Goal: Contribute content: Contribute content

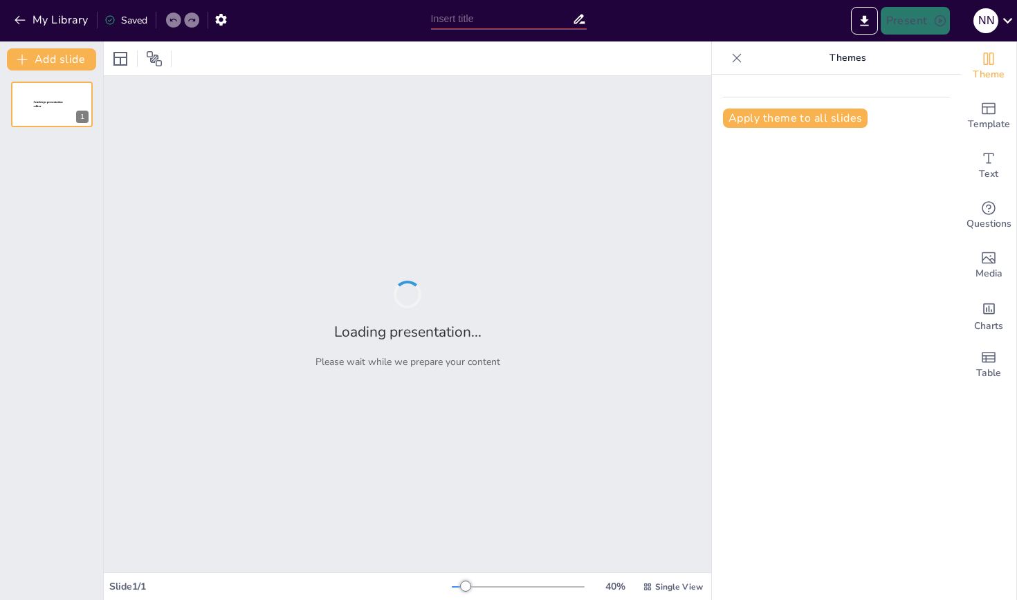
type input "Монітор.типи та характеристики"
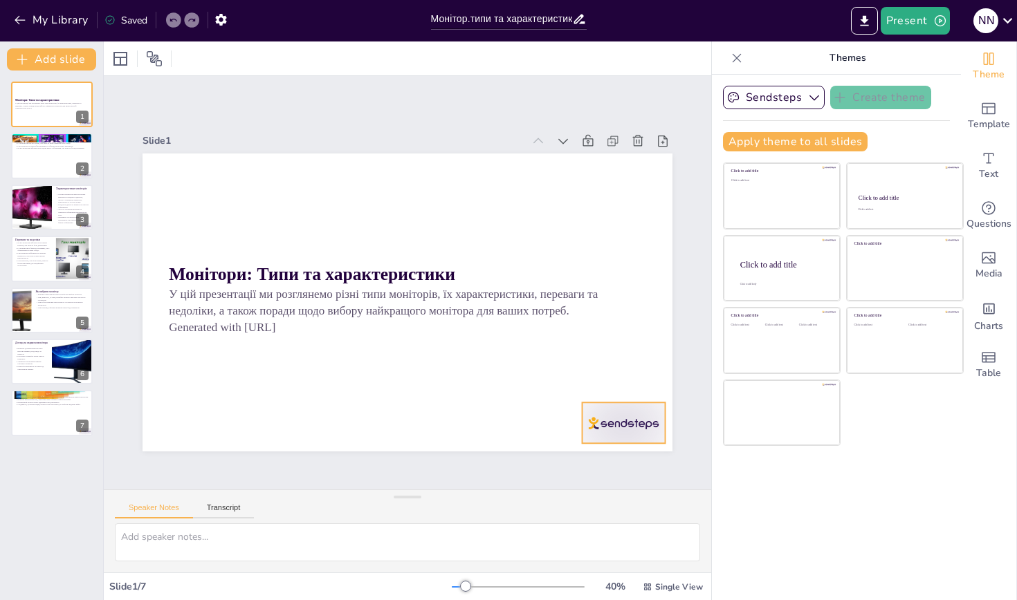
click at [635, 413] on div at bounding box center [623, 424] width 83 height 42
click at [630, 378] on icon at bounding box center [634, 374] width 12 height 14
click at [73, 155] on div at bounding box center [51, 156] width 83 height 47
type textarea "Loremipsu dolors ametc adipiscin e seddoeiu tem incidi utlaboreetd magnaali. EN…"
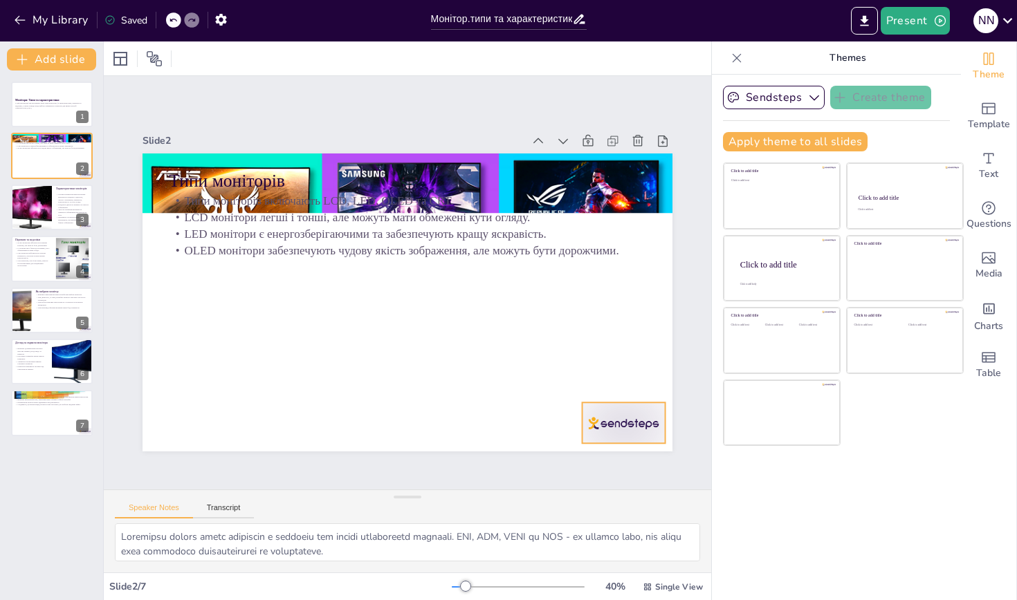
click at [595, 420] on div at bounding box center [607, 445] width 86 height 50
click at [637, 374] on icon at bounding box center [634, 375] width 17 height 17
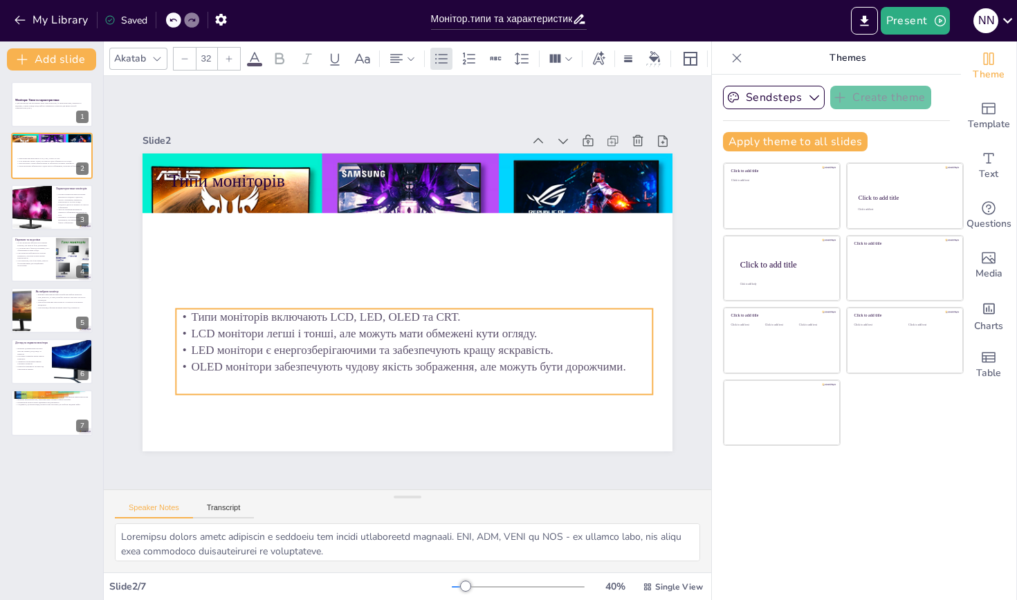
drag, startPoint x: 234, startPoint y: 223, endPoint x: 241, endPoint y: 340, distance: 116.4
click at [241, 340] on p "LCD монітори легші і тонші, але можуть мати обмежені кути огляду." at bounding box center [414, 333] width 477 height 17
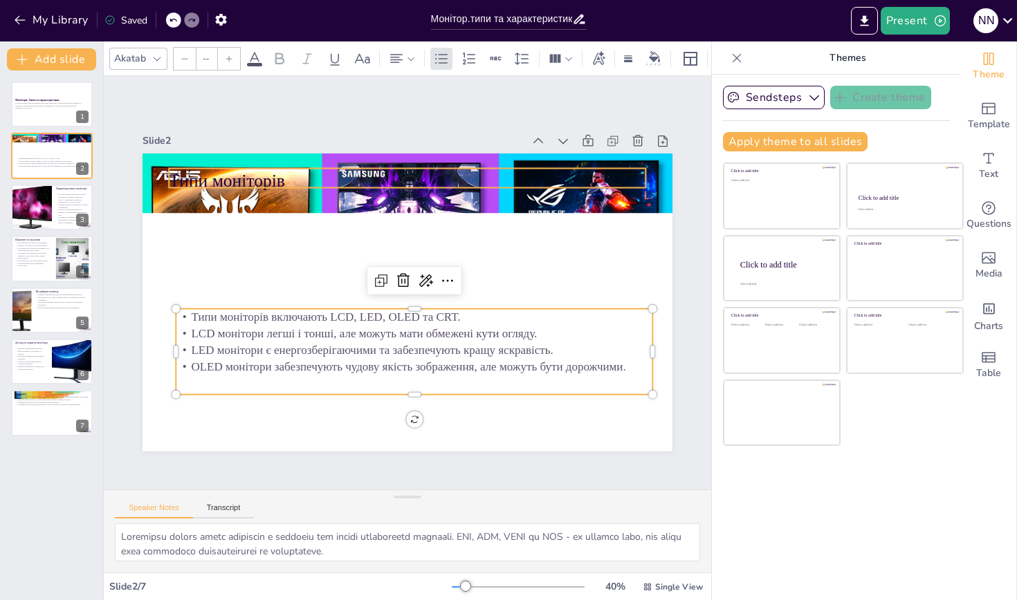
type input "48"
click at [270, 185] on p "Типи моніторів" at bounding box center [407, 180] width 477 height 25
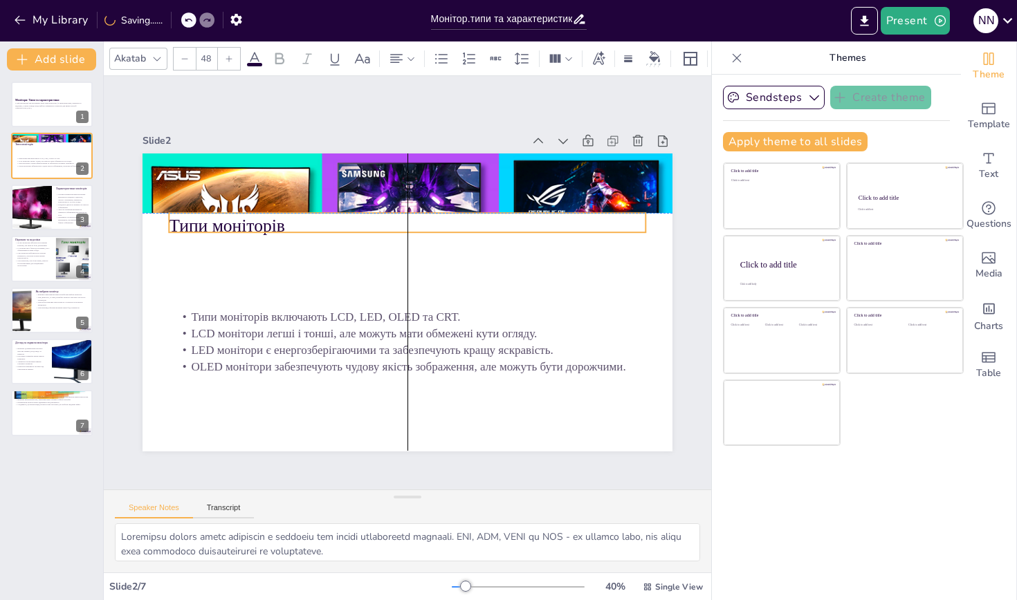
drag, startPoint x: 279, startPoint y: 189, endPoint x: 280, endPoint y: 232, distance: 43.6
click at [280, 232] on p "Типи моніторів" at bounding box center [407, 225] width 477 height 25
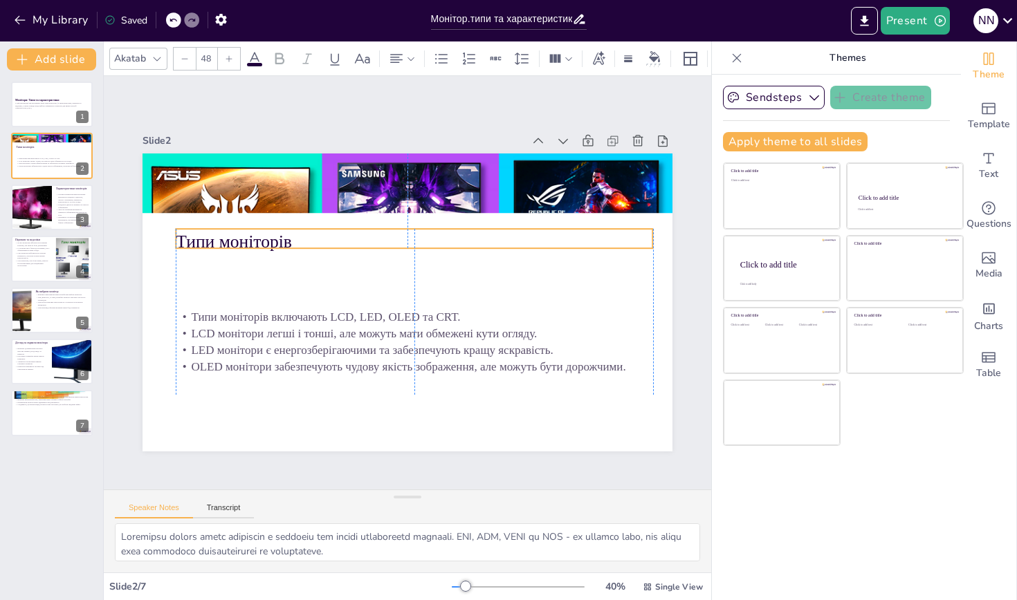
drag, startPoint x: 291, startPoint y: 221, endPoint x: 295, endPoint y: 237, distance: 16.6
click at [295, 237] on p "Типи моніторів" at bounding box center [414, 241] width 477 height 25
click at [71, 210] on p "Частота оновлення впливає на плавність зображення при швидкому русі." at bounding box center [72, 213] width 33 height 8
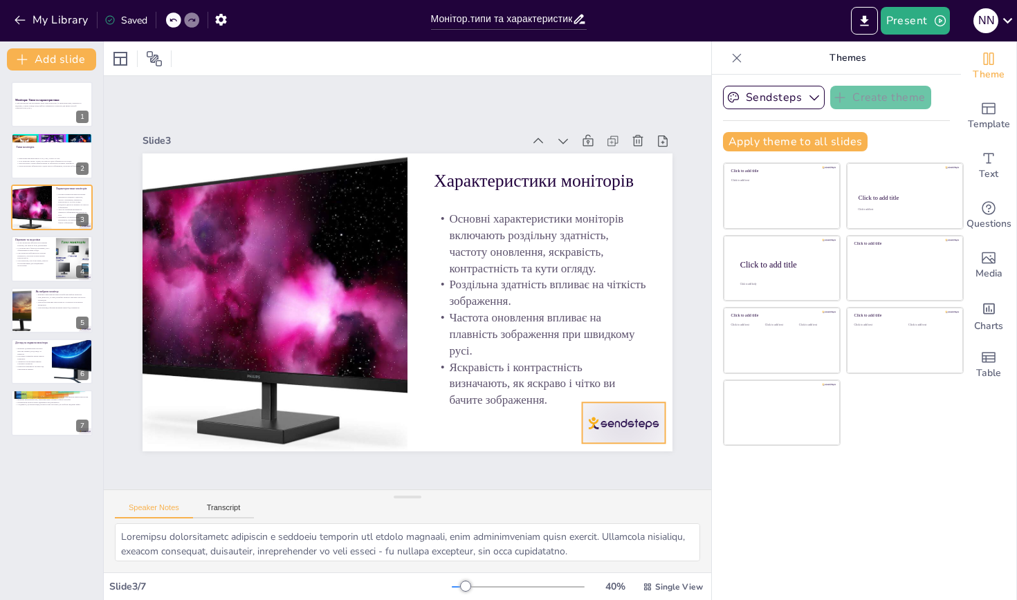
click at [597, 433] on div at bounding box center [607, 445] width 86 height 50
click at [620, 410] on icon at bounding box center [609, 419] width 19 height 19
click at [21, 256] on p "LED монітори забезпечують хорошу яскравість, але можуть мати меншу контрастніст…" at bounding box center [33, 256] width 37 height 8
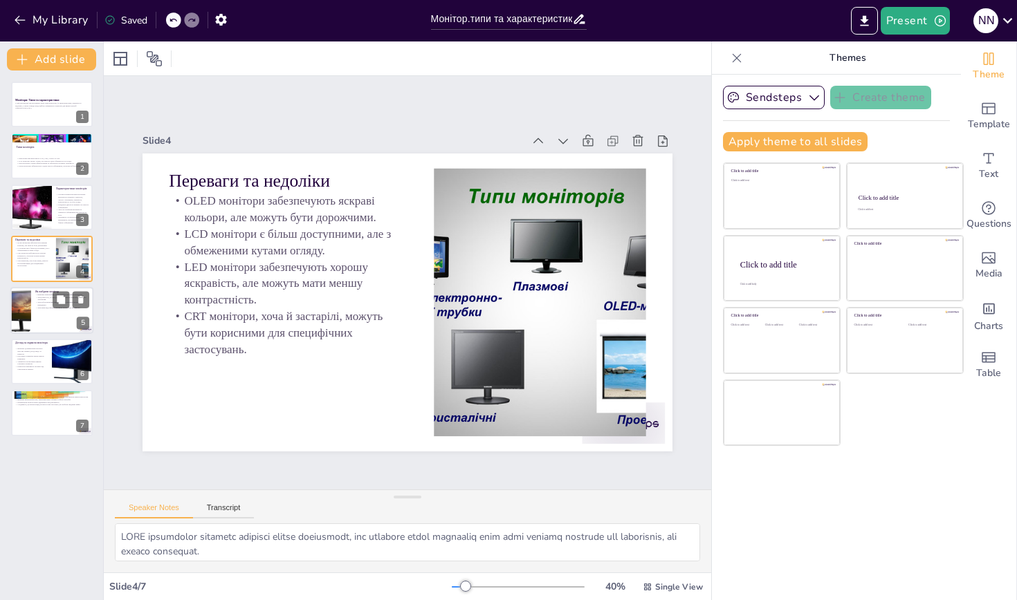
click at [73, 321] on div at bounding box center [51, 310] width 83 height 47
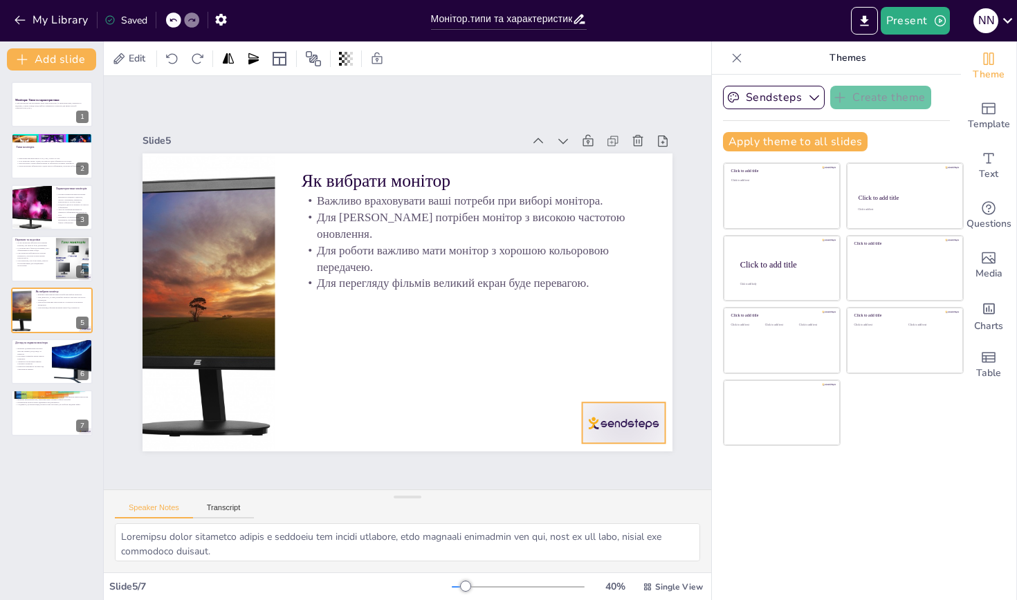
click at [616, 436] on div at bounding box center [590, 464] width 90 height 57
click at [636, 370] on icon at bounding box center [634, 374] width 12 height 14
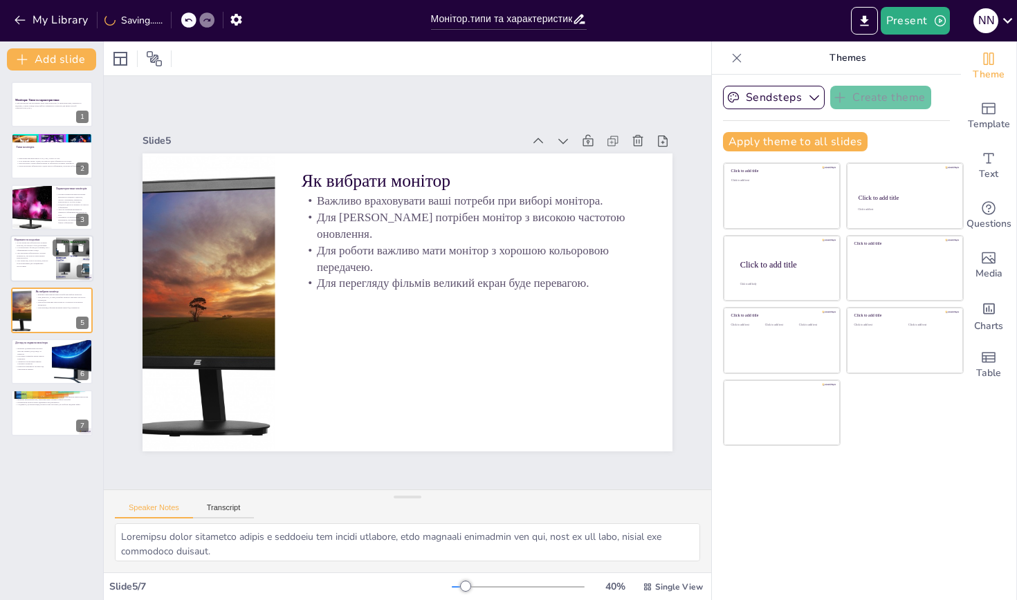
click at [40, 257] on p "LED монітори забезпечують хорошу яскравість, але можуть мати меншу контрастніст…" at bounding box center [33, 256] width 37 height 8
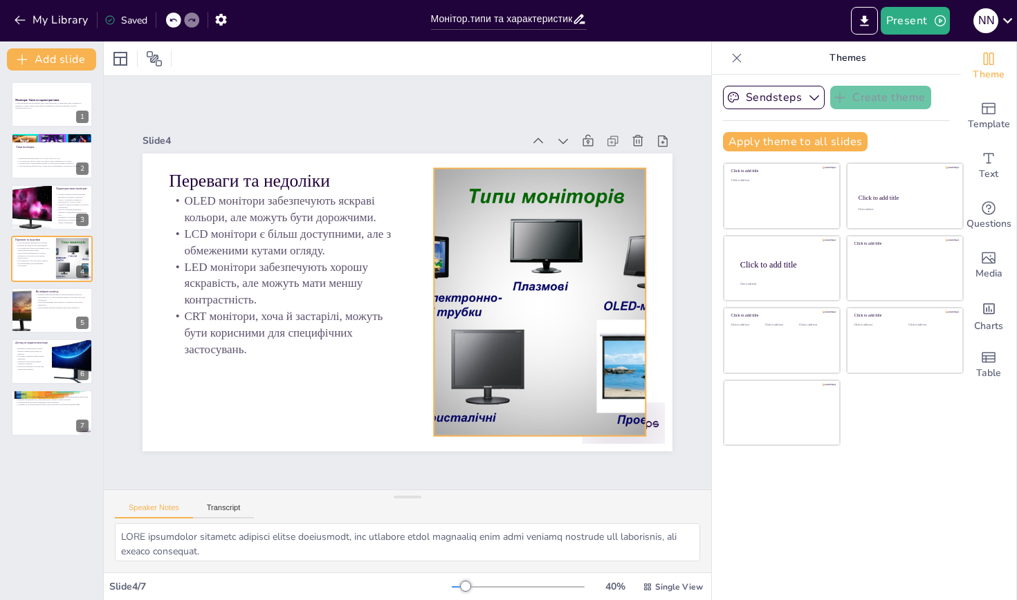
click at [647, 426] on div at bounding box center [623, 424] width 83 height 42
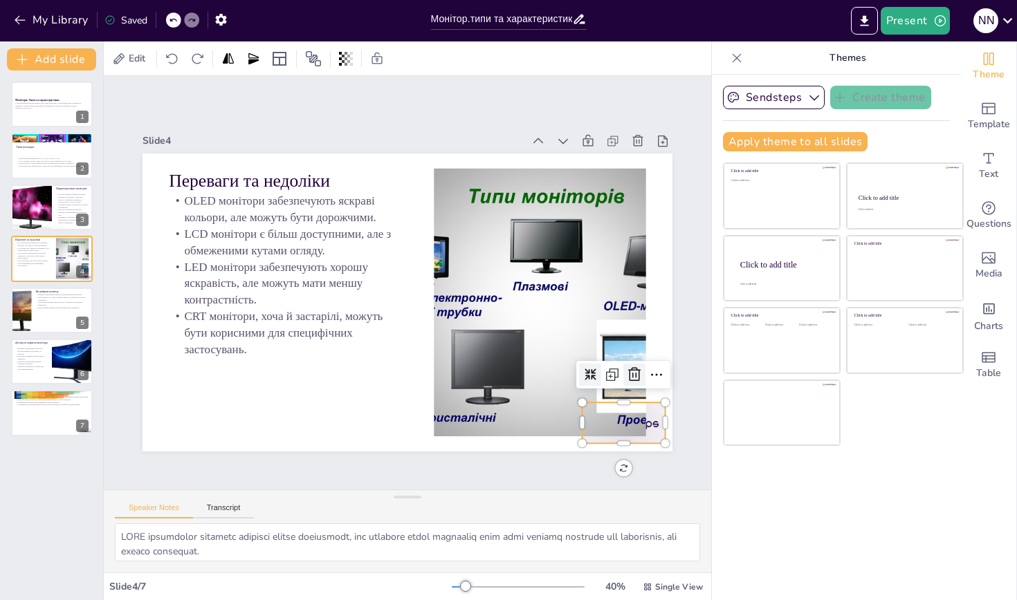
click at [638, 378] on icon at bounding box center [634, 375] width 17 height 17
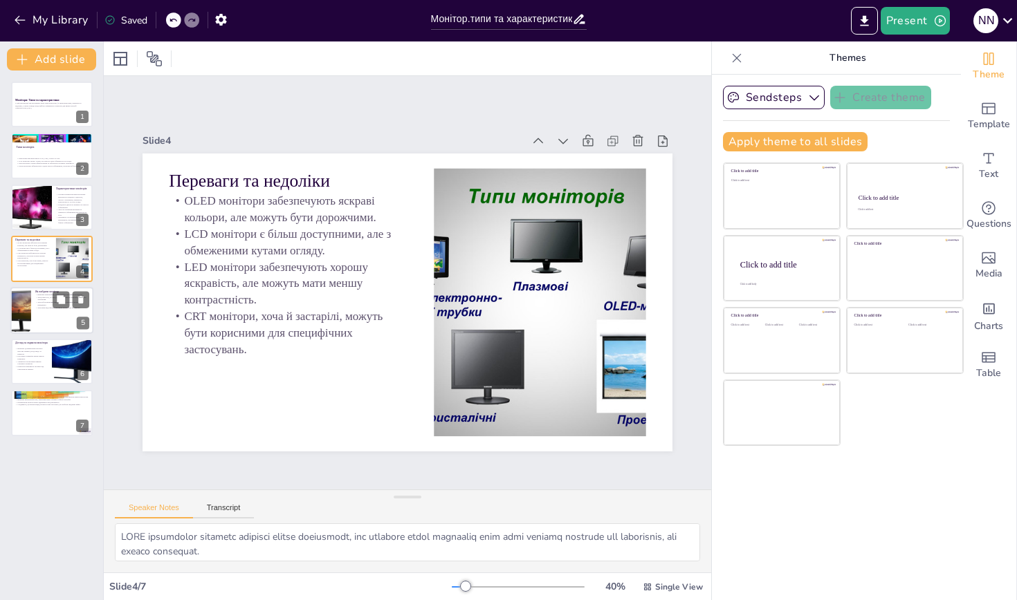
click at [28, 326] on div at bounding box center [20, 310] width 61 height 47
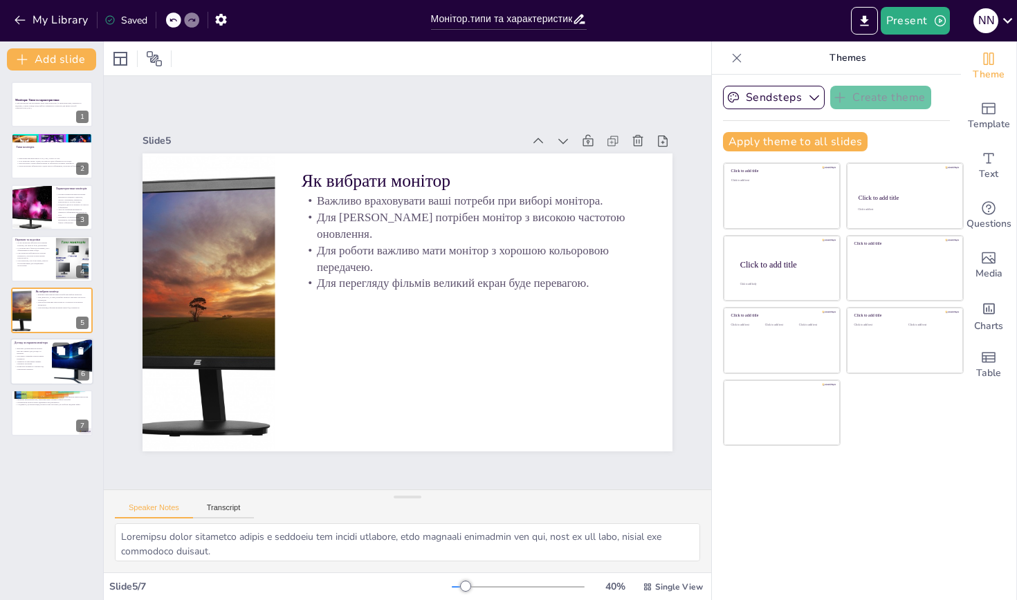
click at [31, 352] on p "Важливо дотримуватися кількох простих правил для догляду за екраном." at bounding box center [31, 351] width 33 height 8
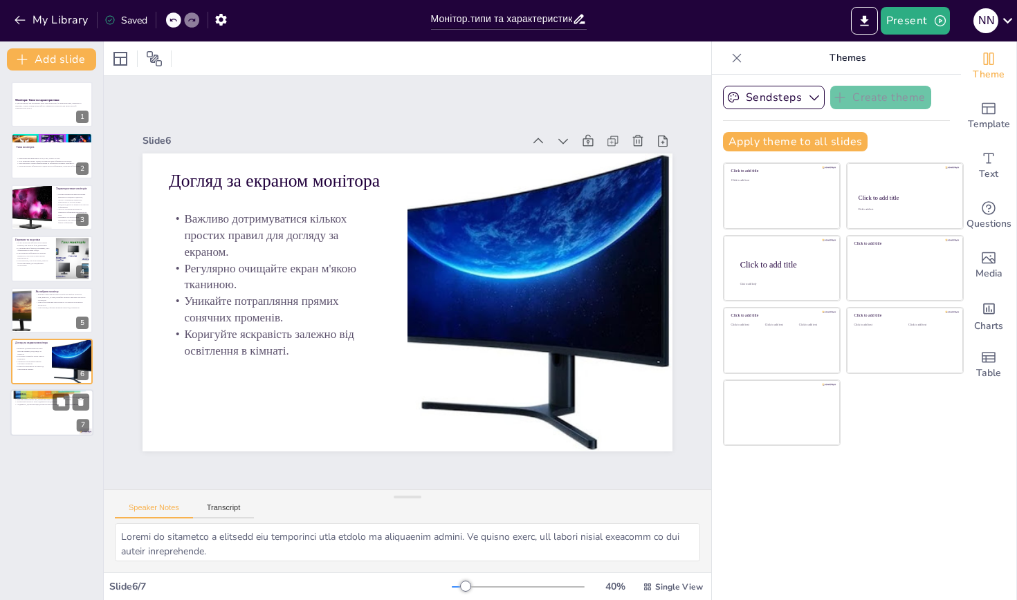
click at [34, 405] on p "Сподіваюся, ця презентація допомогла вам зрозуміти, як зробити свідомий вибір." at bounding box center [52, 405] width 75 height 3
type textarea "Вибір монітора є важливим кроком для покращення загального досвіду користувача,…"
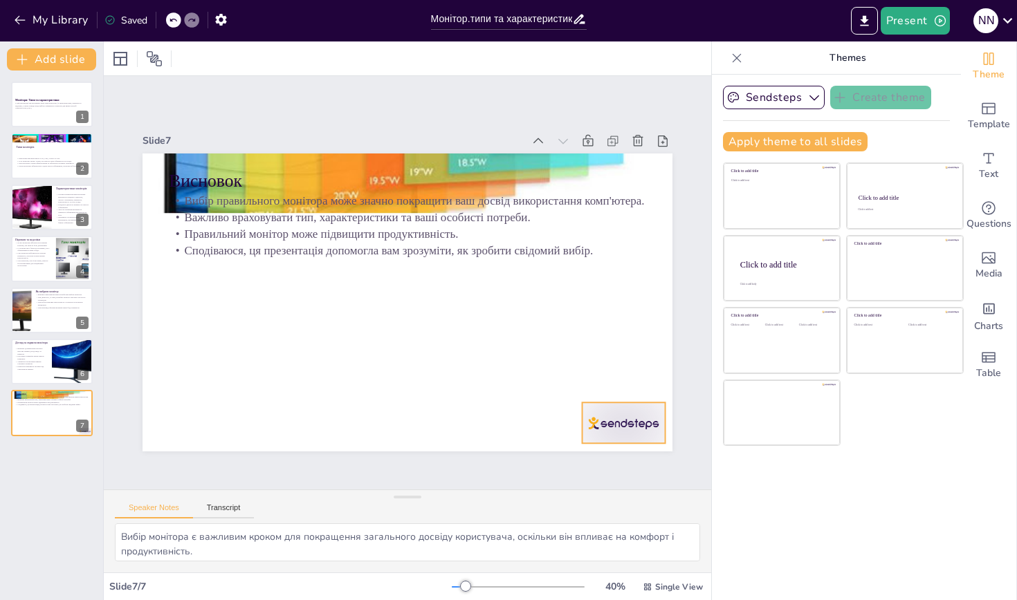
click at [603, 427] on div at bounding box center [623, 424] width 83 height 42
click at [589, 448] on icon at bounding box center [578, 459] width 22 height 22
click at [544, 147] on icon at bounding box center [551, 154] width 15 height 15
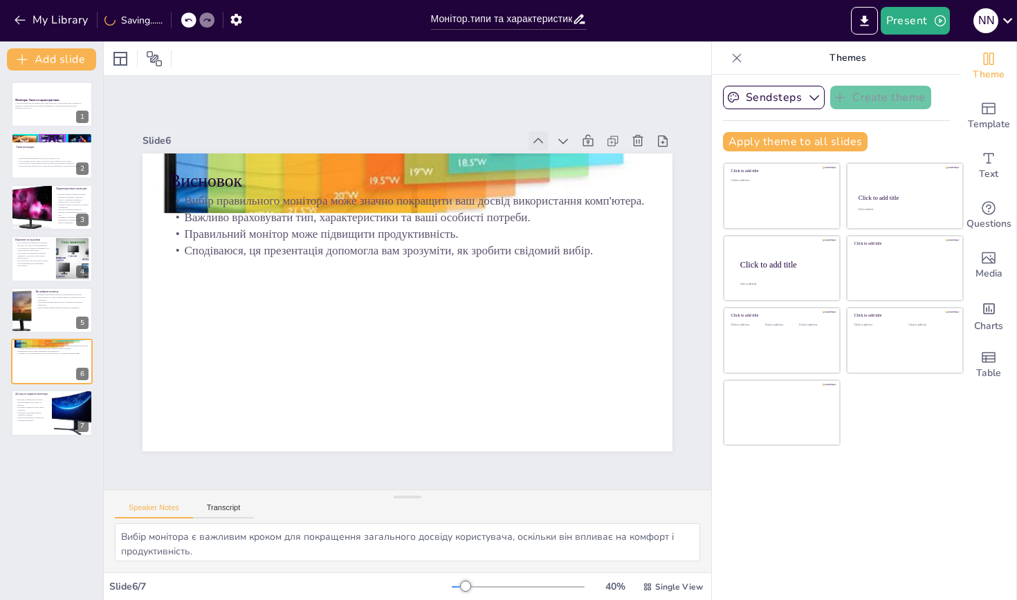
click at [544, 147] on icon at bounding box center [551, 154] width 15 height 15
click at [569, 150] on icon at bounding box center [576, 157] width 15 height 15
click at [564, 143] on icon at bounding box center [563, 141] width 14 height 14
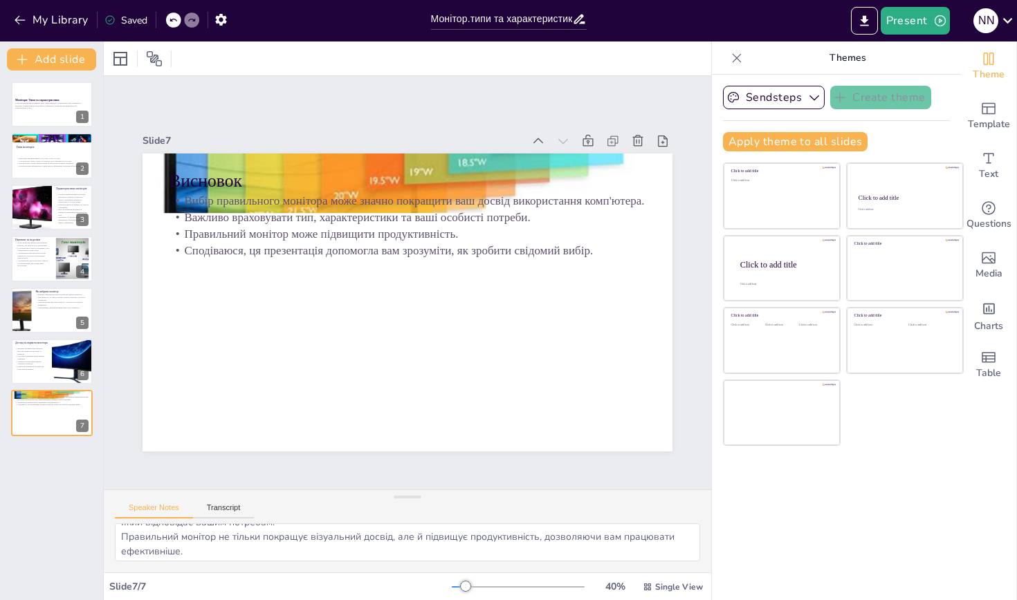
scroll to position [13, 0]
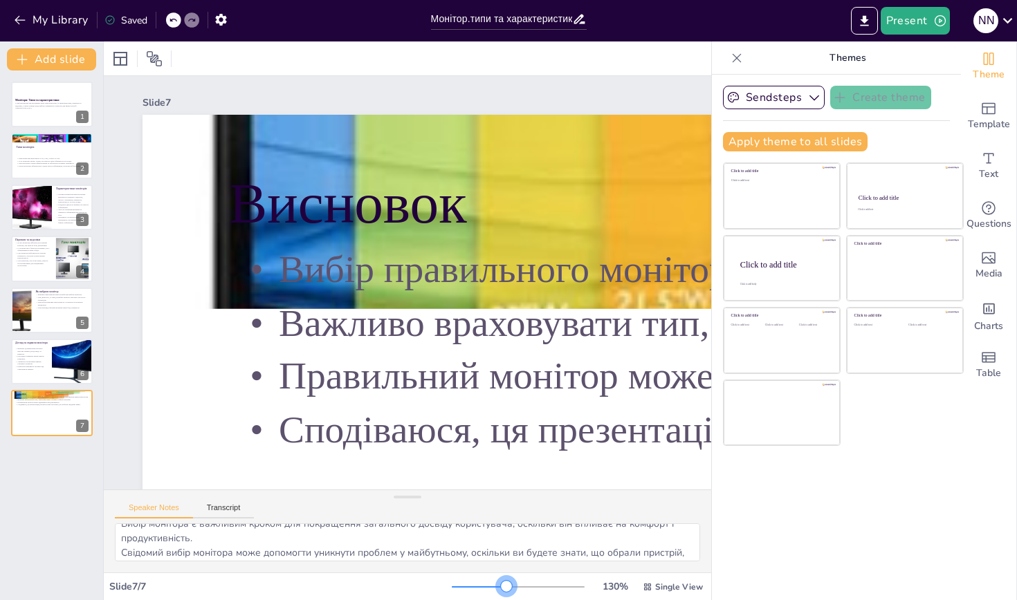
click at [508, 585] on div at bounding box center [518, 587] width 133 height 11
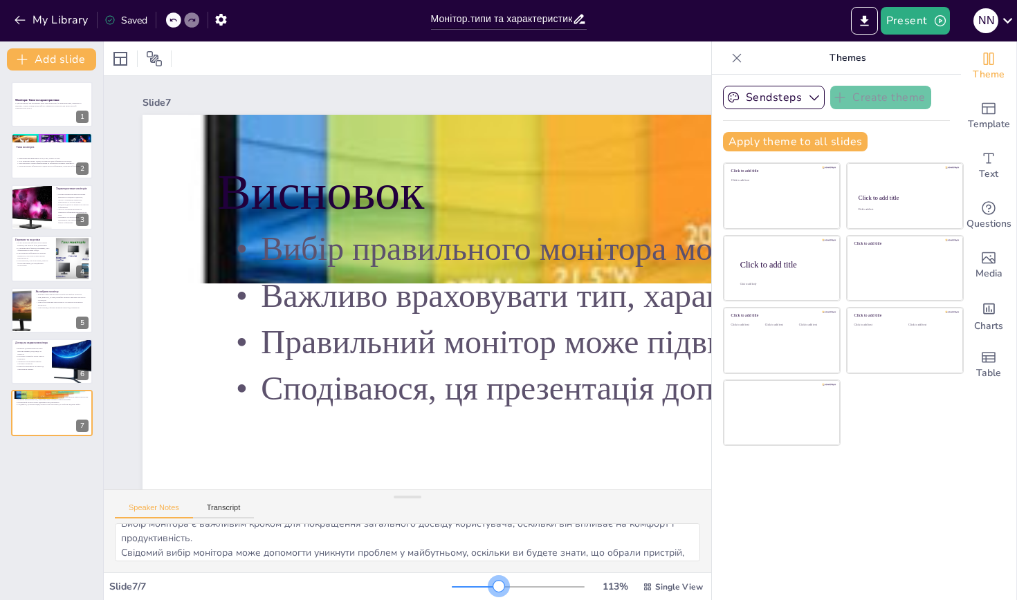
click at [500, 585] on div at bounding box center [518, 587] width 133 height 11
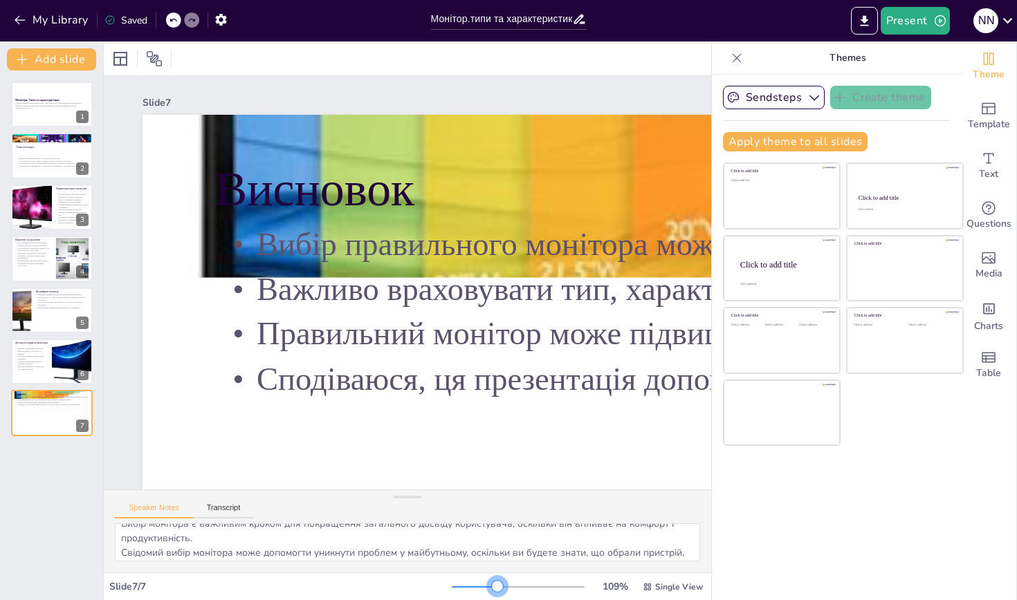
click at [498, 585] on div at bounding box center [497, 586] width 11 height 11
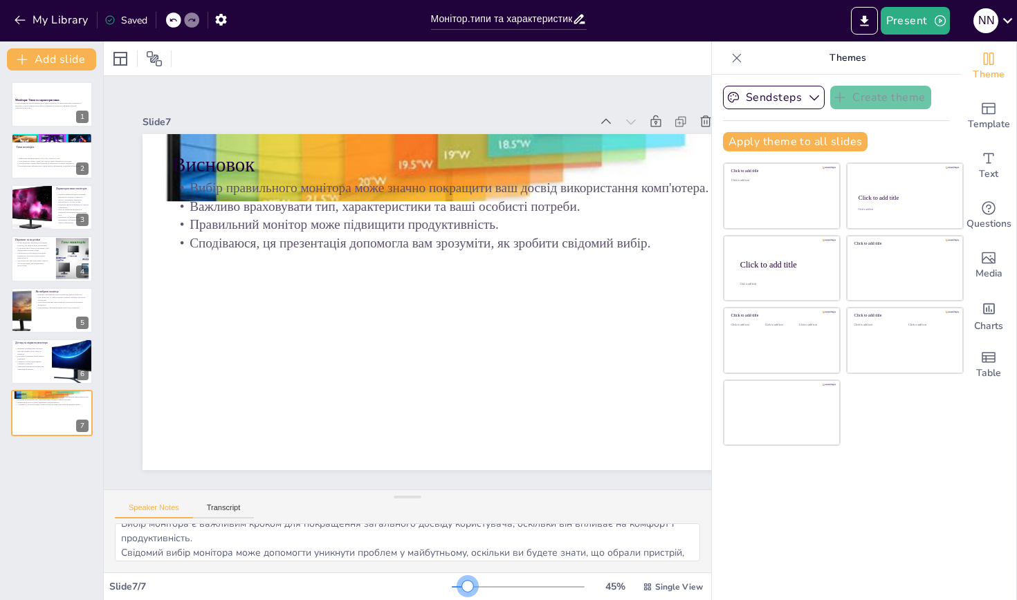
drag, startPoint x: 495, startPoint y: 585, endPoint x: 469, endPoint y: 600, distance: 30.0
click at [469, 600] on div "Slide [DATE] % Single View" at bounding box center [407, 587] width 607 height 28
click at [479, 154] on p "Висновок" at bounding box center [441, 165] width 538 height 28
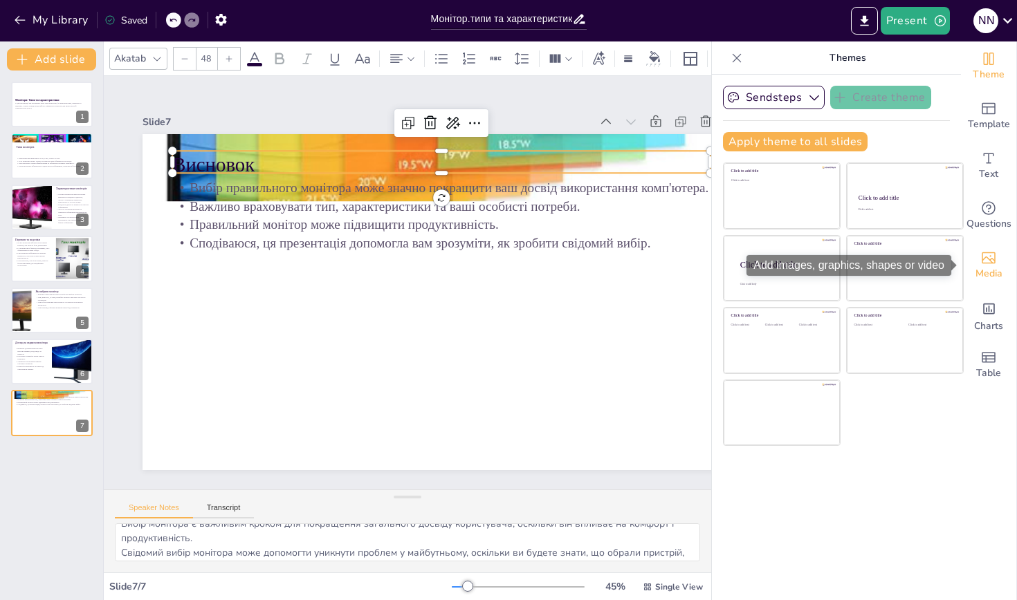
click at [987, 269] on span "Media" at bounding box center [988, 273] width 27 height 15
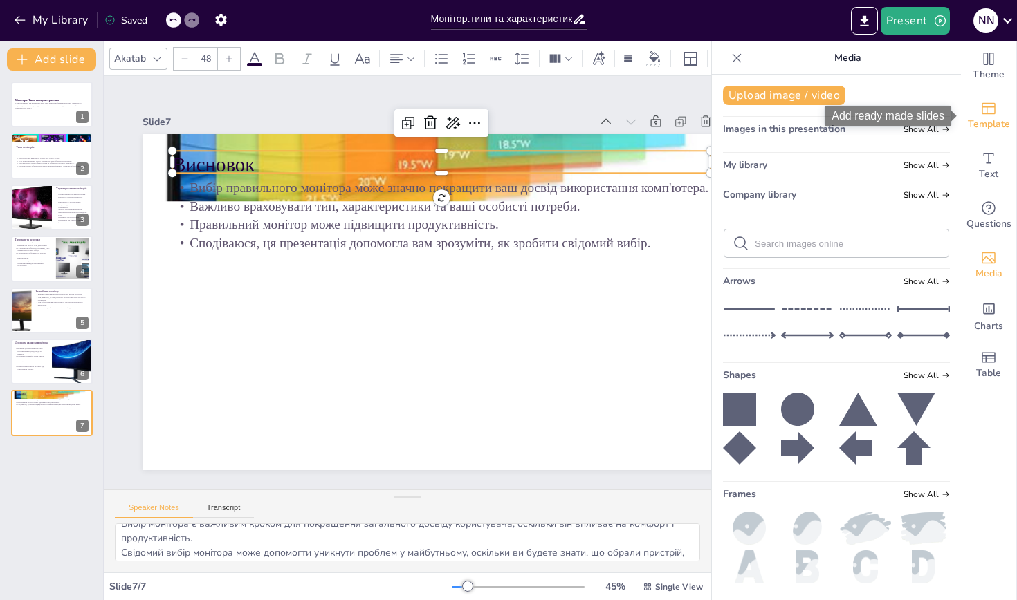
click at [995, 111] on icon "Add ready made slides" at bounding box center [988, 108] width 17 height 17
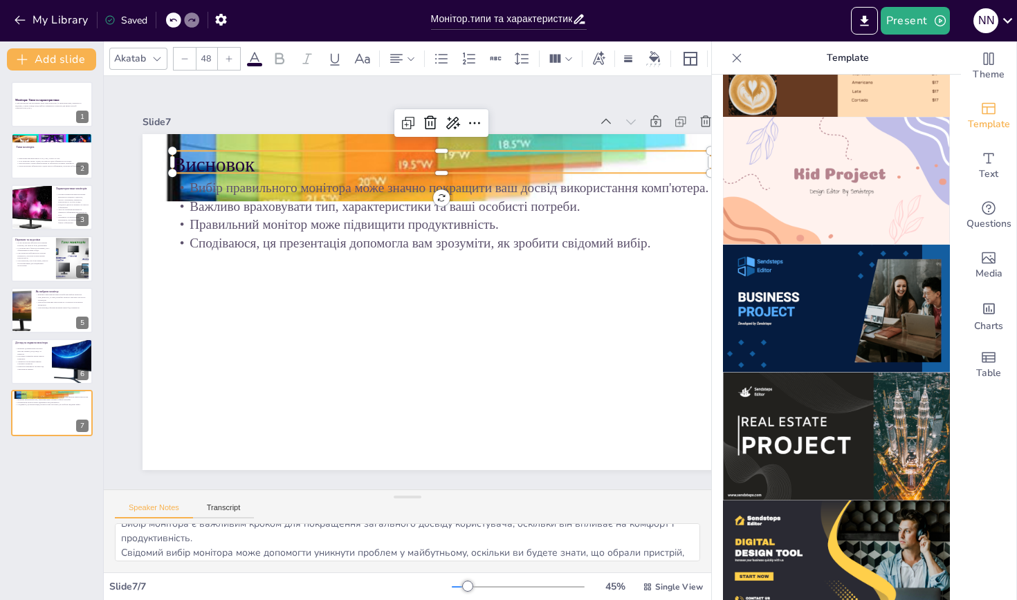
scroll to position [988, 0]
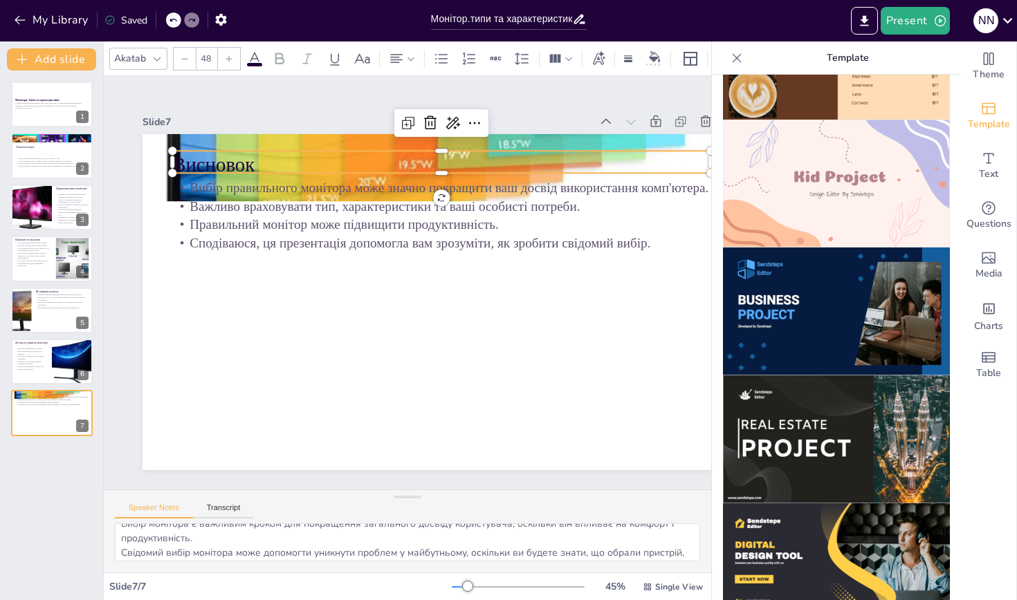
click at [822, 227] on img at bounding box center [836, 184] width 227 height 128
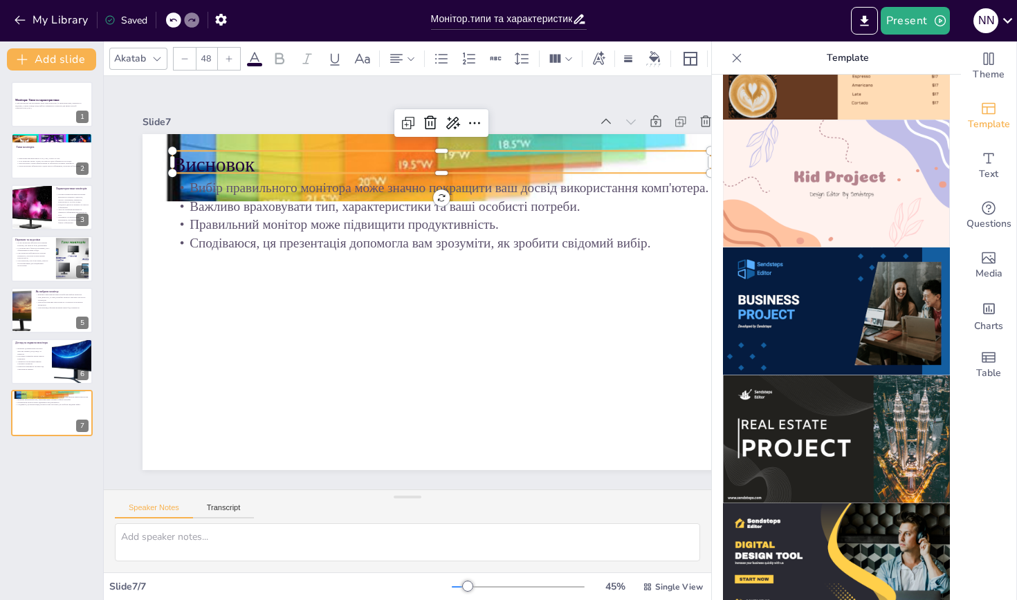
scroll to position [0, 0]
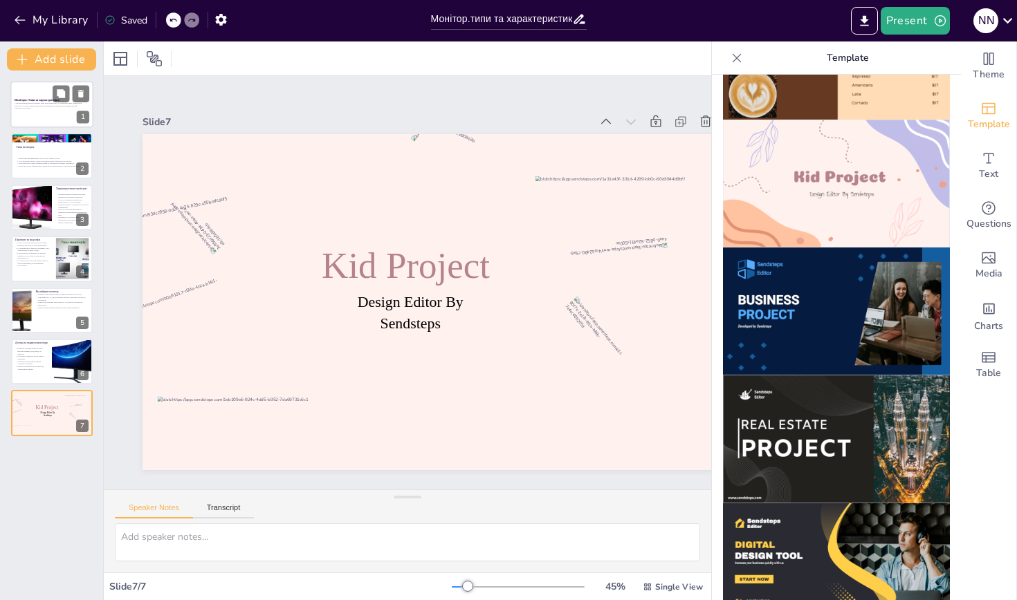
click at [64, 116] on div at bounding box center [51, 104] width 83 height 47
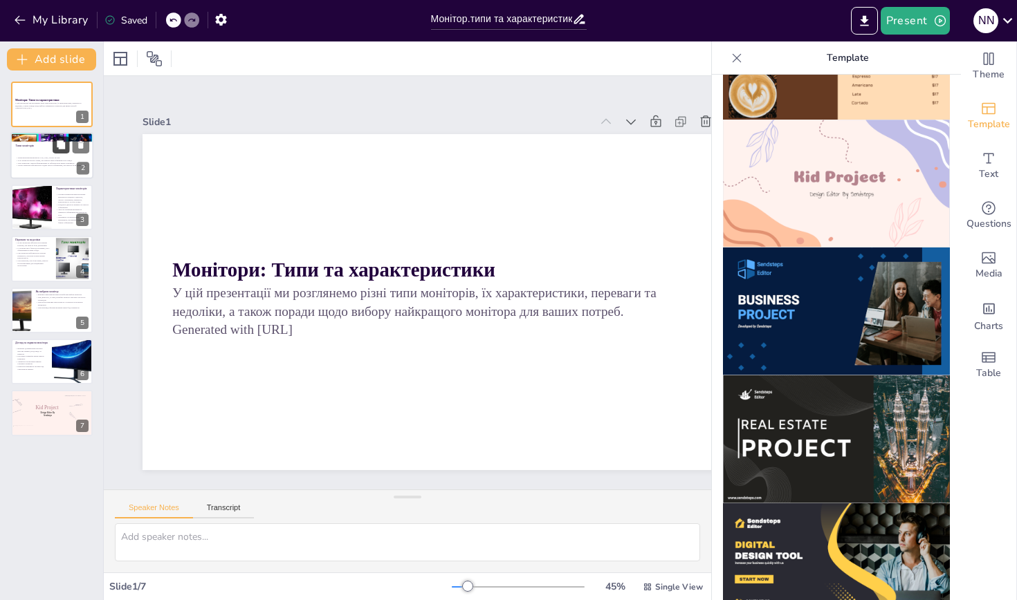
click at [60, 138] on button at bounding box center [61, 145] width 17 height 17
type textarea "Loremipsu dolors ametc adipiscin e seddoeiu tem incidi utlaboreetd magnaali. EN…"
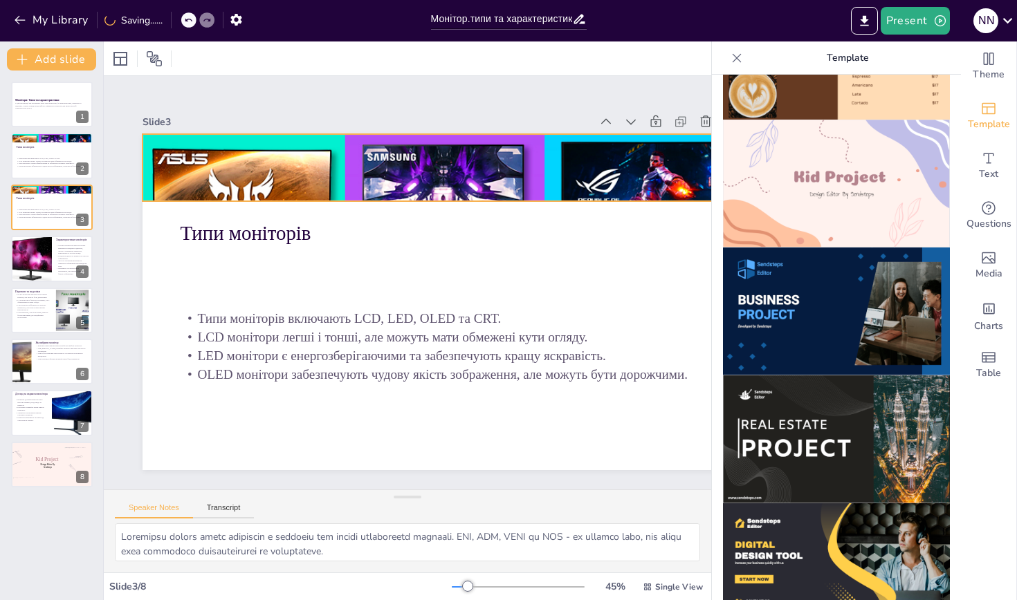
click at [192, 142] on div at bounding box center [453, 172] width 641 height 508
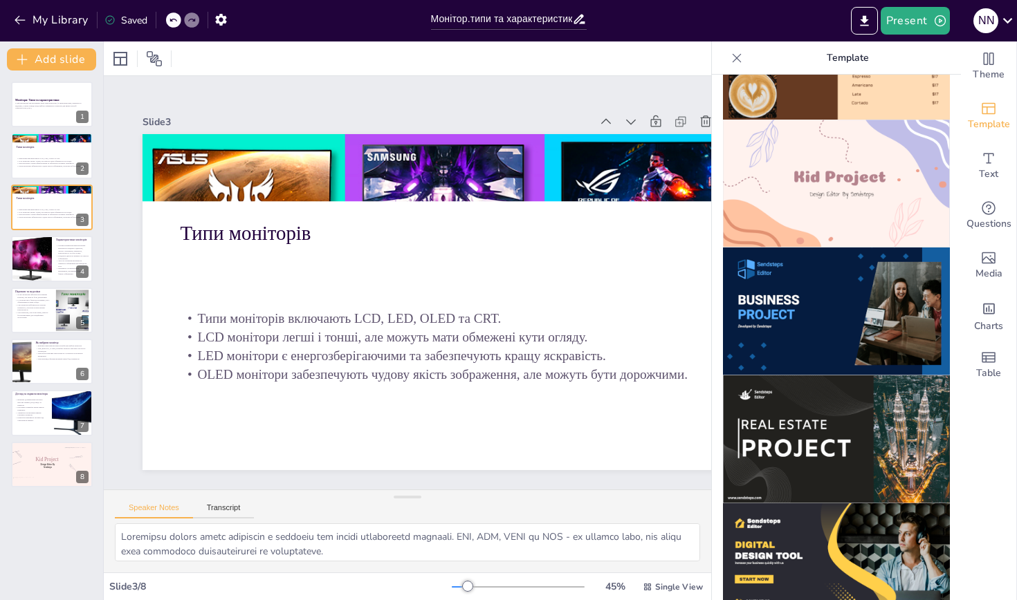
click at [737, 56] on icon at bounding box center [737, 58] width 14 height 14
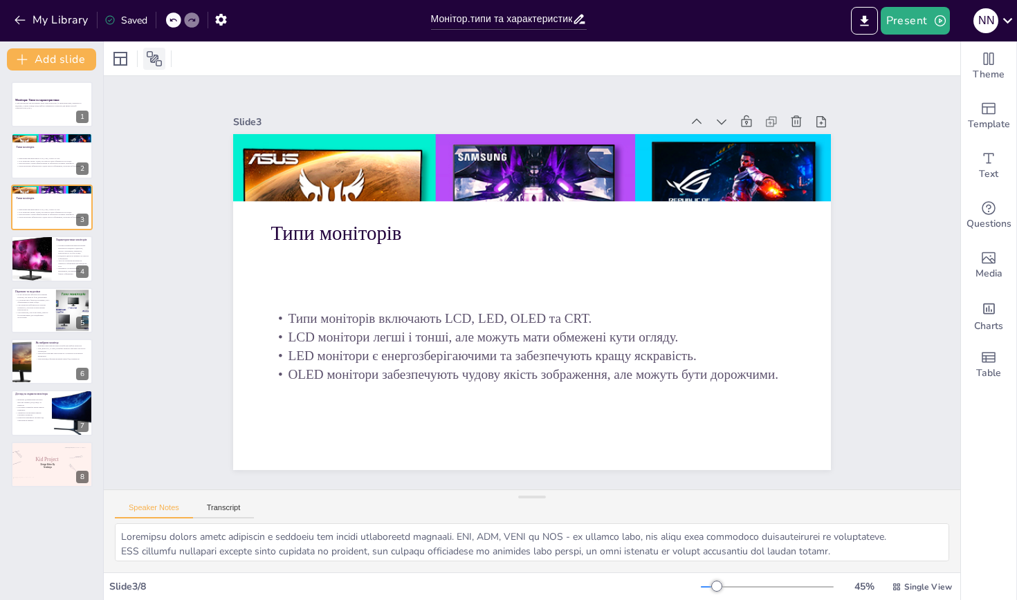
click at [156, 53] on icon at bounding box center [154, 58] width 17 height 17
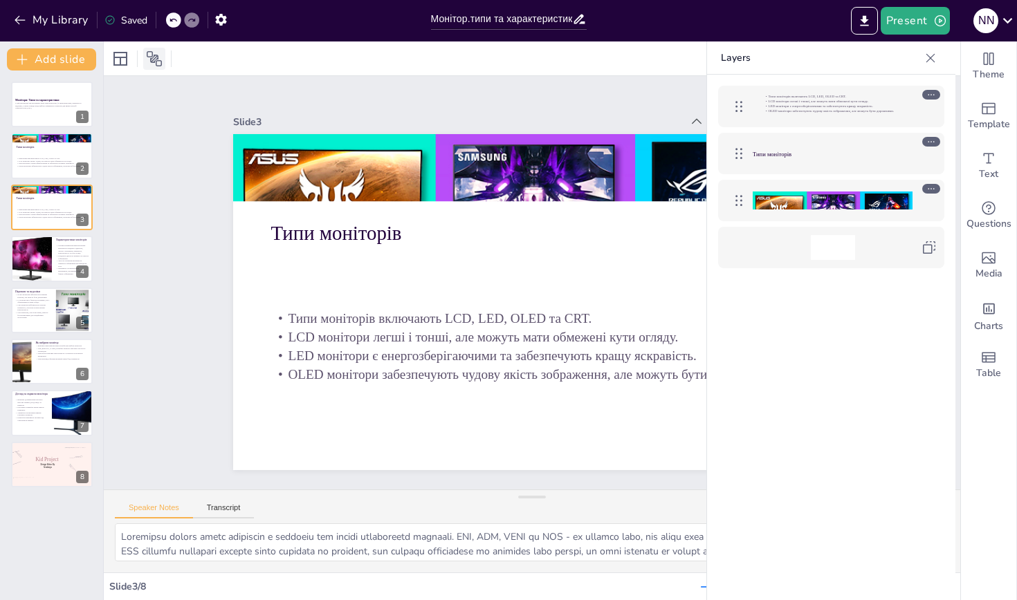
click at [156, 51] on icon at bounding box center [154, 58] width 17 height 17
click at [125, 62] on icon at bounding box center [120, 58] width 17 height 17
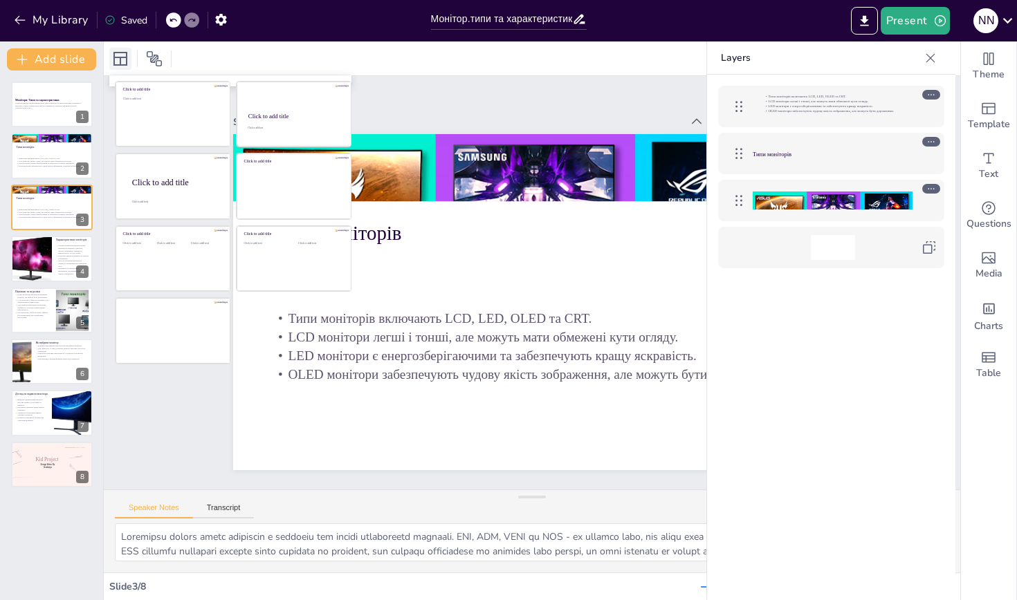
click at [124, 62] on icon at bounding box center [120, 58] width 17 height 17
click at [231, 45] on div at bounding box center [532, 59] width 856 height 34
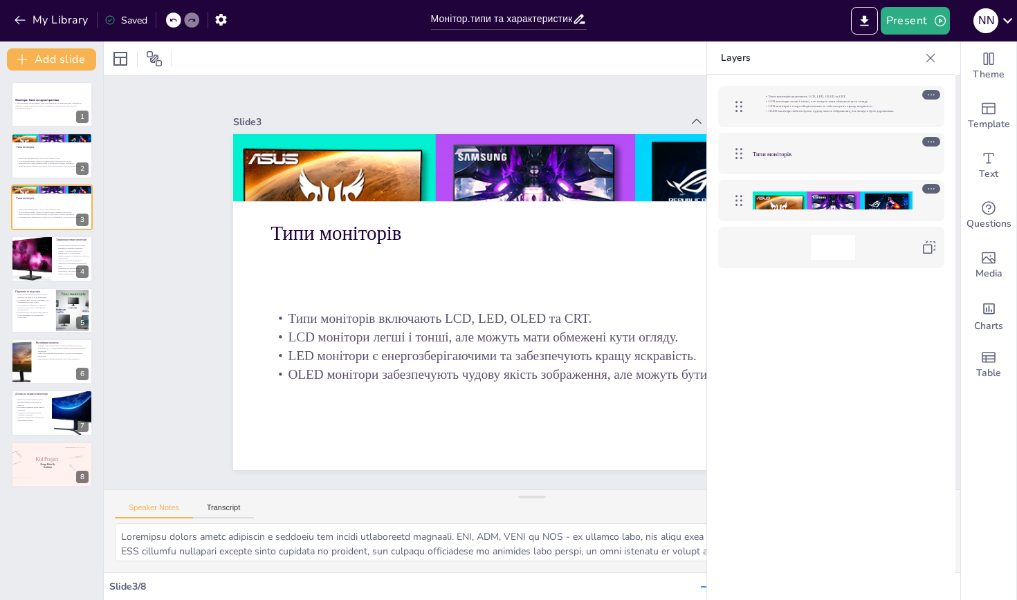
click at [929, 61] on icon at bounding box center [930, 58] width 14 height 14
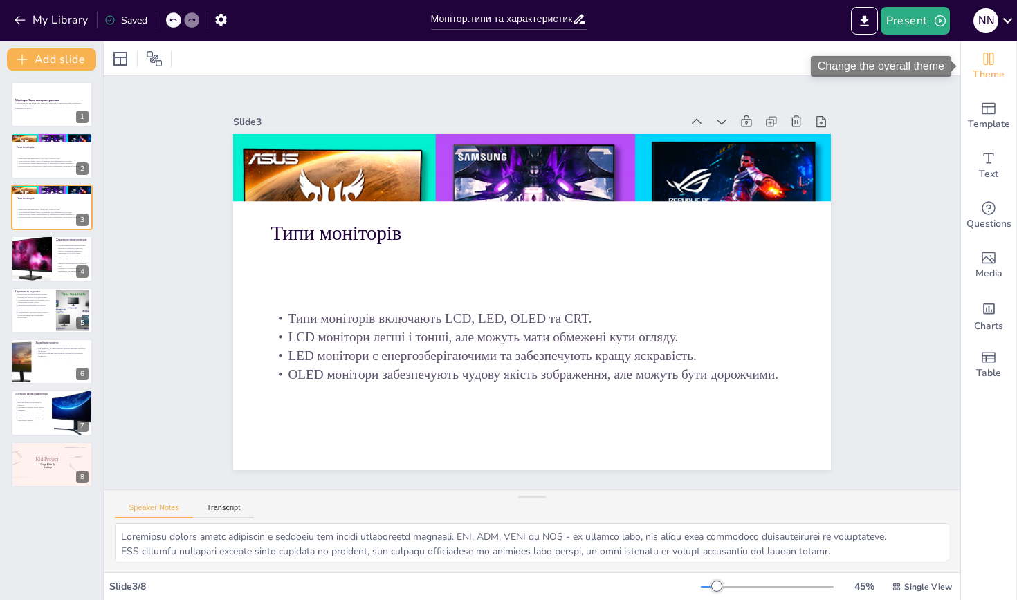
click at [1002, 73] on span "Theme" at bounding box center [989, 74] width 32 height 15
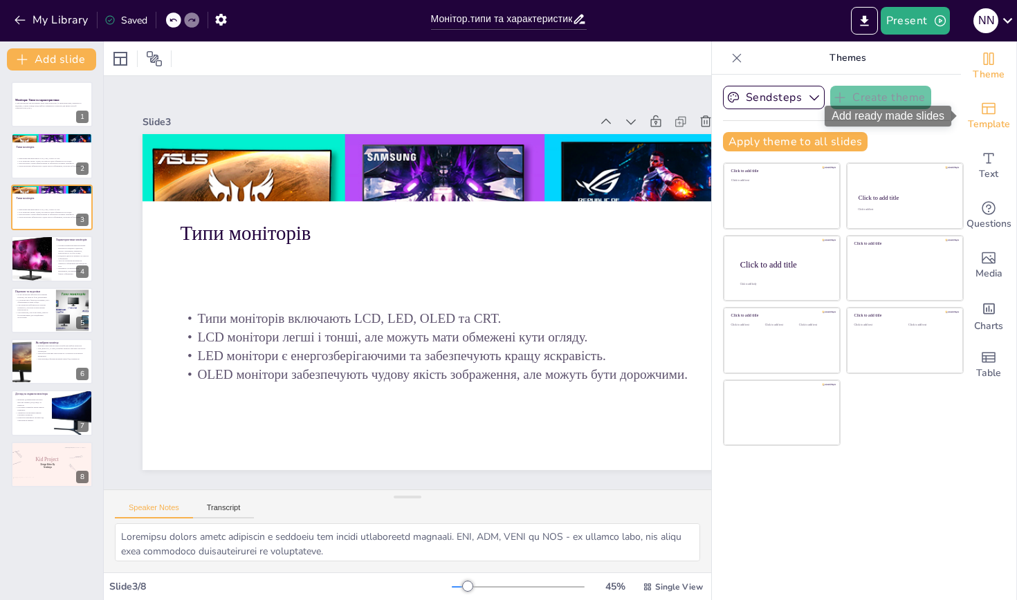
click at [993, 114] on icon "Add ready made slides" at bounding box center [989, 109] width 14 height 12
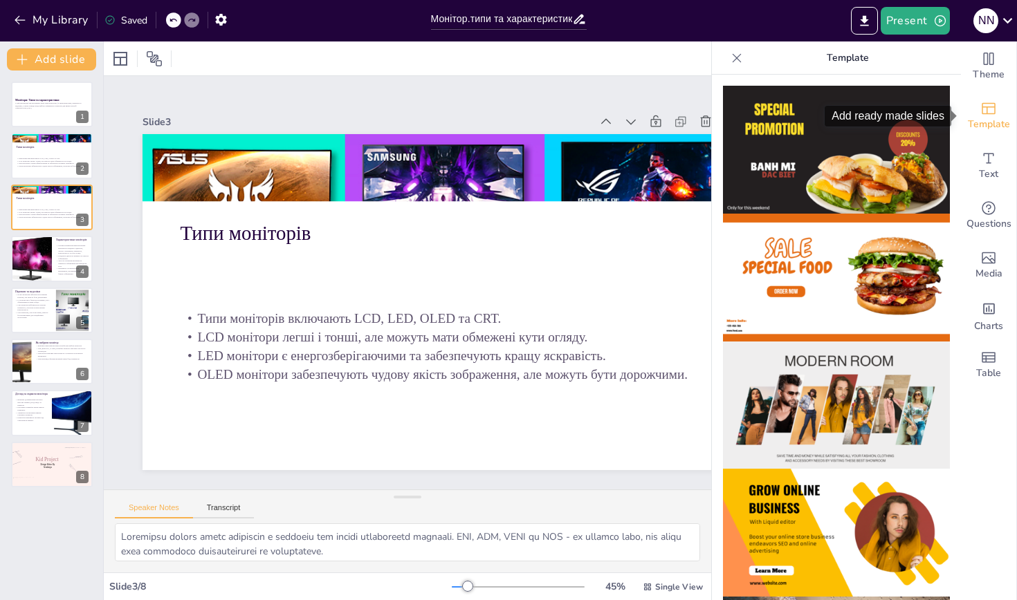
click at [996, 117] on span "Template" at bounding box center [989, 124] width 42 height 15
click at [23, 108] on p "Generated with [URL]" at bounding box center [52, 108] width 75 height 3
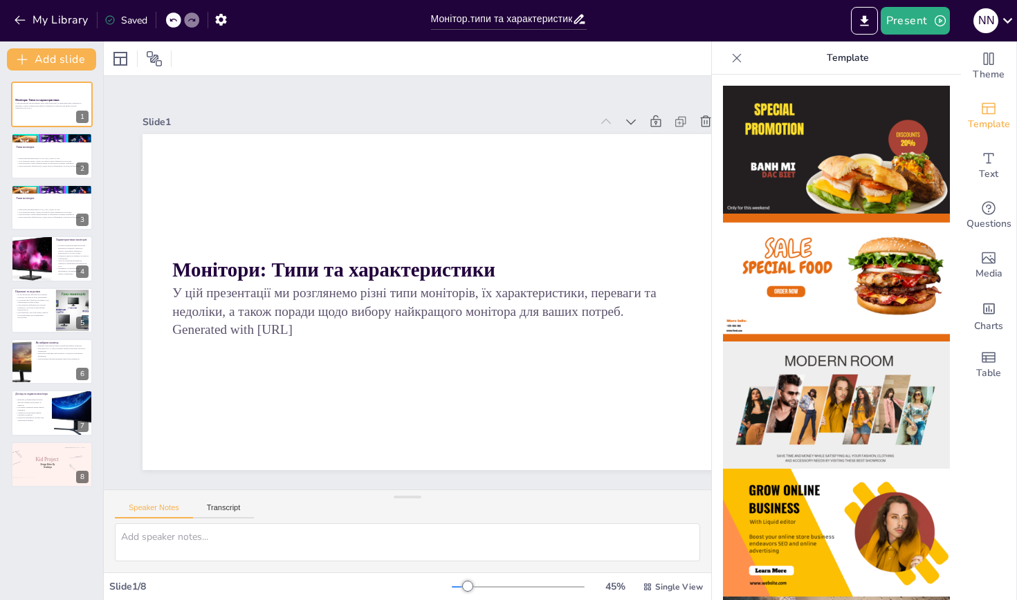
click at [351, 114] on div "Slide 1" at bounding box center [474, 132] width 589 height 143
click at [741, 59] on icon at bounding box center [737, 58] width 14 height 14
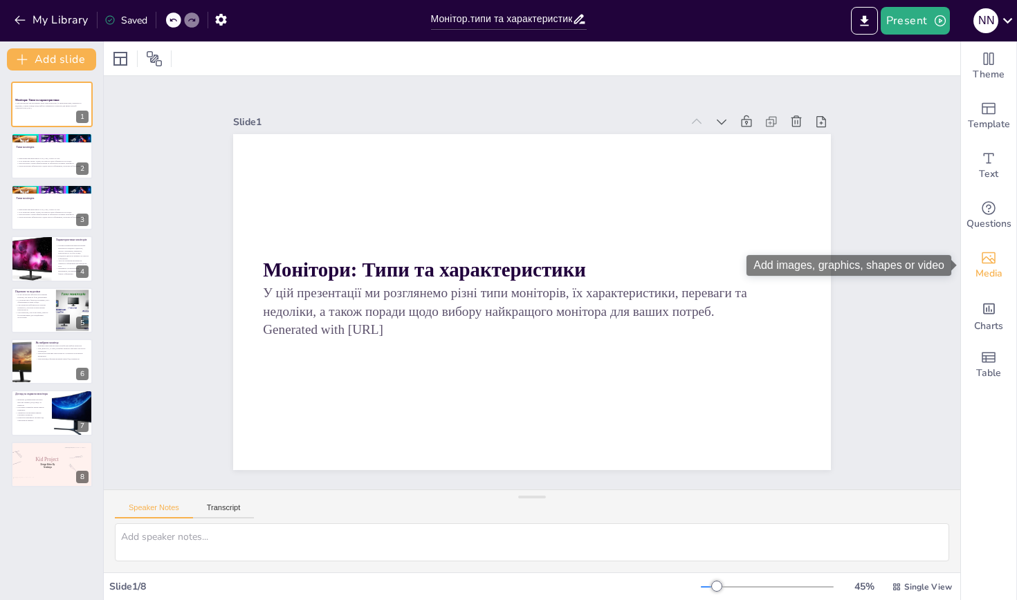
click at [983, 271] on span "Media" at bounding box center [988, 273] width 27 height 15
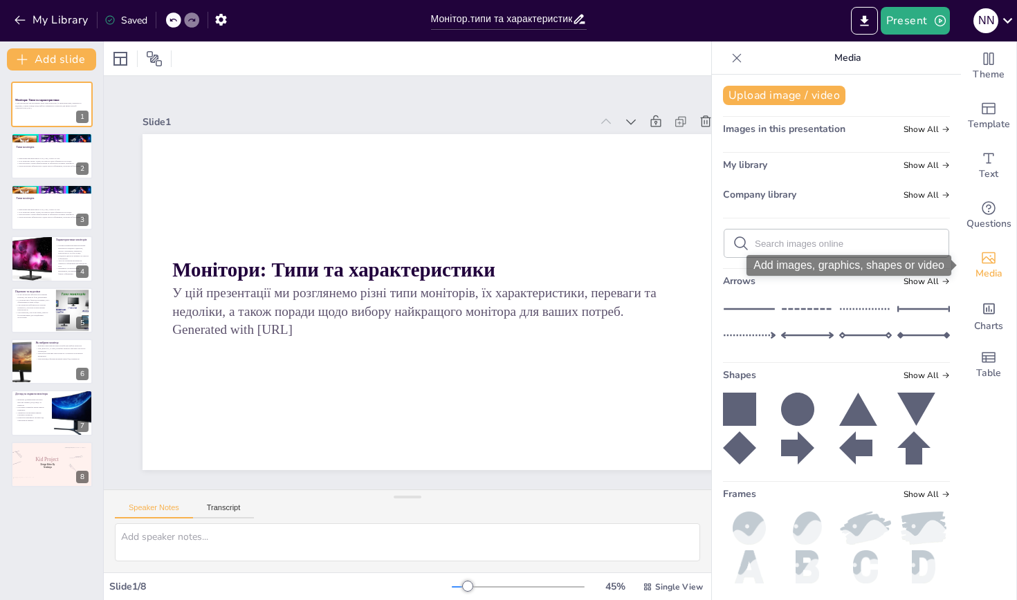
click at [979, 268] on span "Media" at bounding box center [988, 273] width 27 height 15
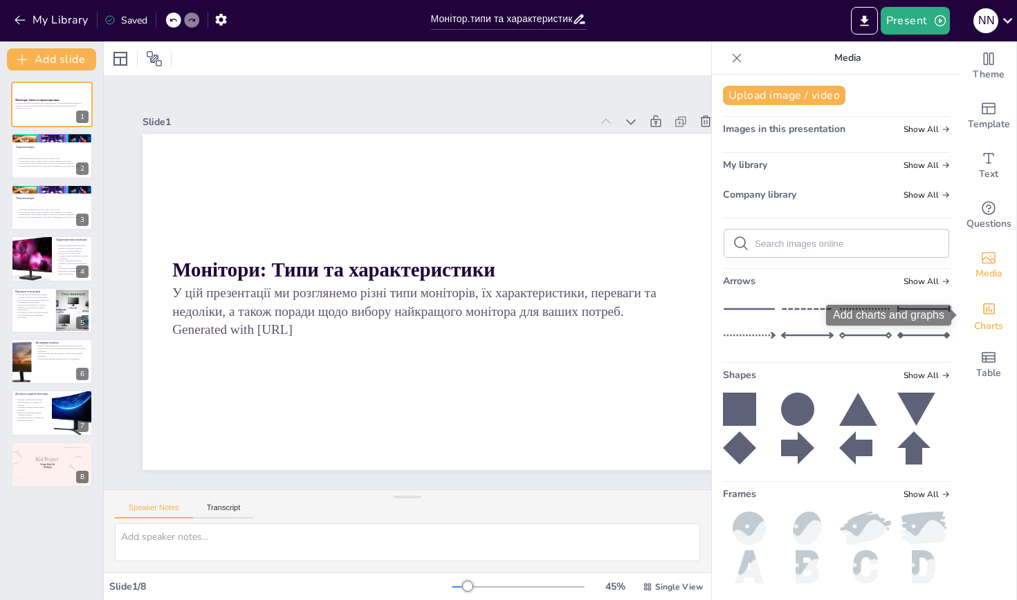
click at [986, 313] on icon "Add charts and graphs" at bounding box center [989, 309] width 15 height 15
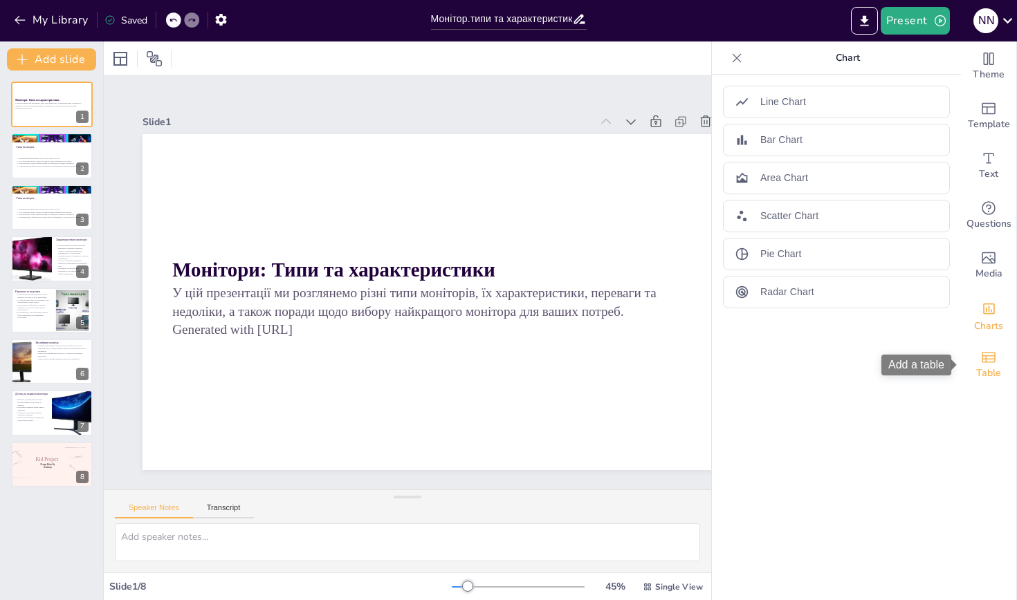
click at [1003, 371] on div "Table" at bounding box center [988, 365] width 55 height 50
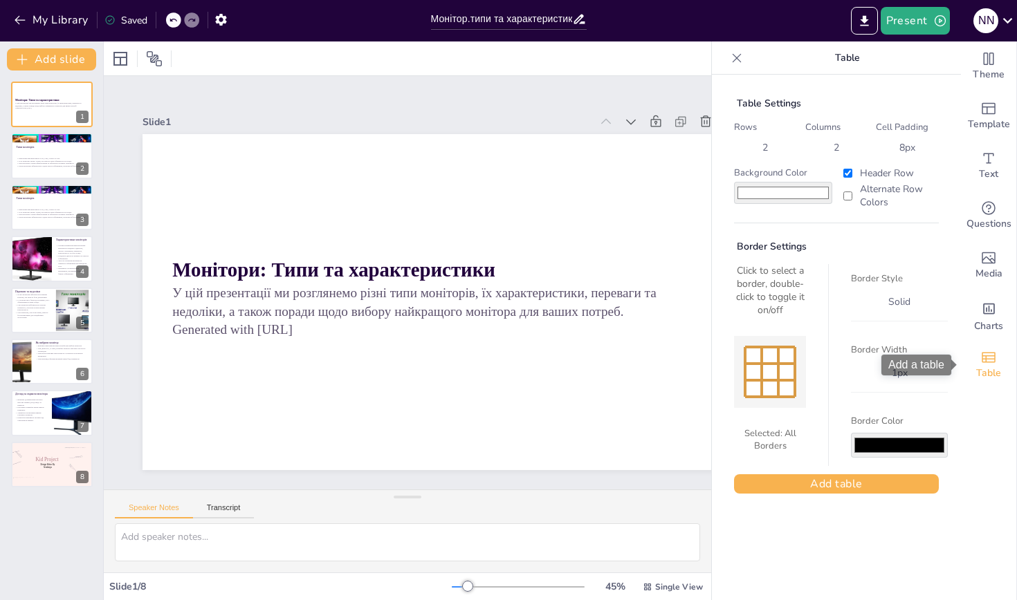
click at [1002, 371] on div "Table" at bounding box center [988, 365] width 55 height 50
click at [737, 54] on icon at bounding box center [737, 58] width 14 height 14
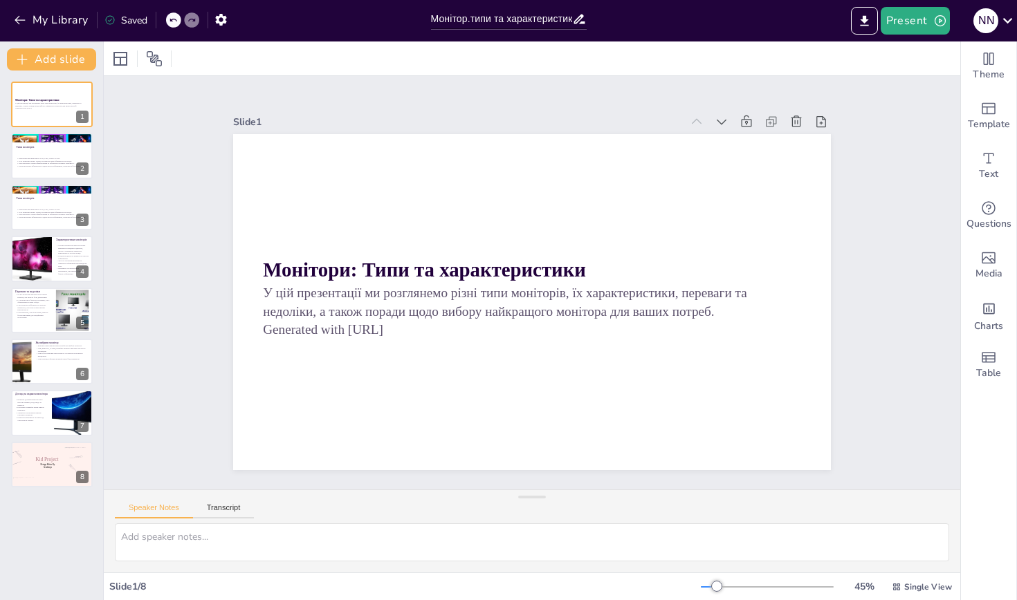
click at [67, 438] on div "Монітори: Типи та характеристики У цій презентації ми розглянемо різні типи мон…" at bounding box center [51, 285] width 103 height 406
click at [78, 452] on icon at bounding box center [81, 454] width 10 height 10
type textarea "Loremi do sitametco a elitsedd eiu temporinci utla etdolo ma aliquaenim admini.…"
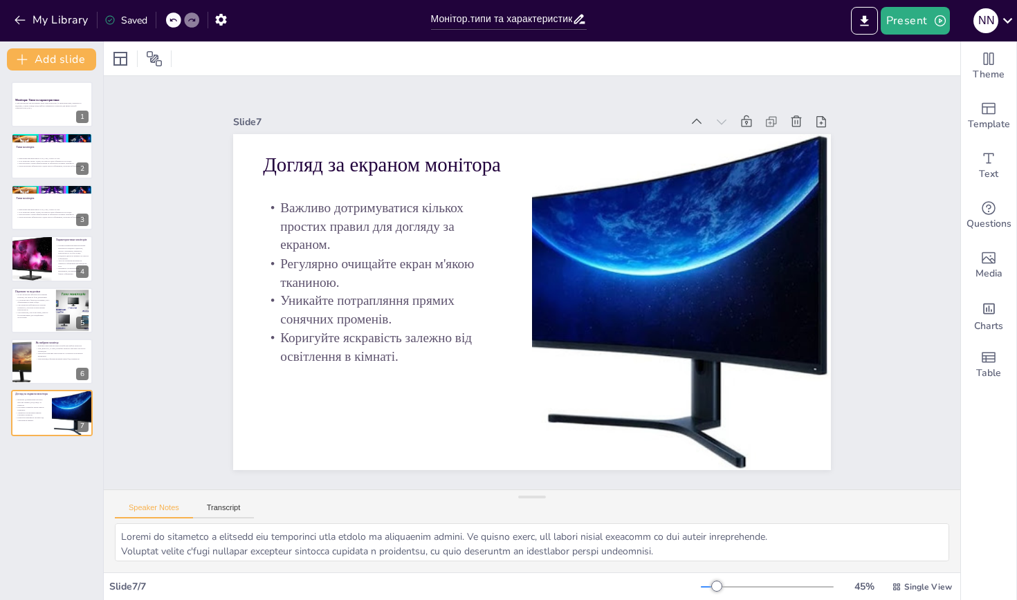
click at [212, 502] on div "Speaker Notes Transcript" at bounding box center [184, 510] width 139 height 18
click at [28, 102] on p "У цій презентації ми розглянемо різні типи моніторів, їх характеристики, перева…" at bounding box center [52, 104] width 75 height 5
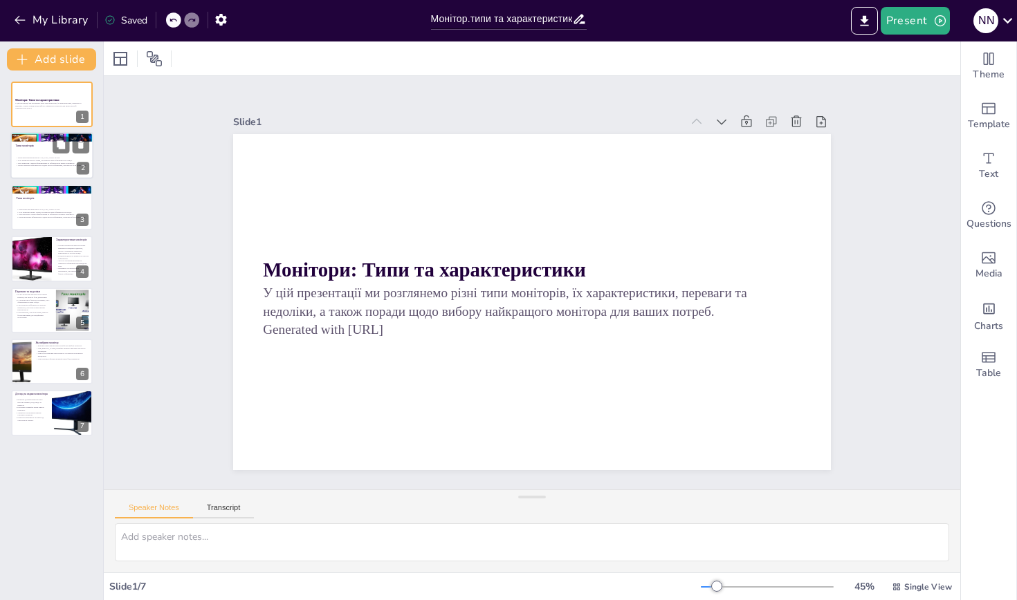
click at [58, 173] on div at bounding box center [51, 156] width 83 height 47
type textarea "Loremipsu dolors ametc adipiscin e seddoeiu tem incidi utlaboreetd magnaali. EN…"
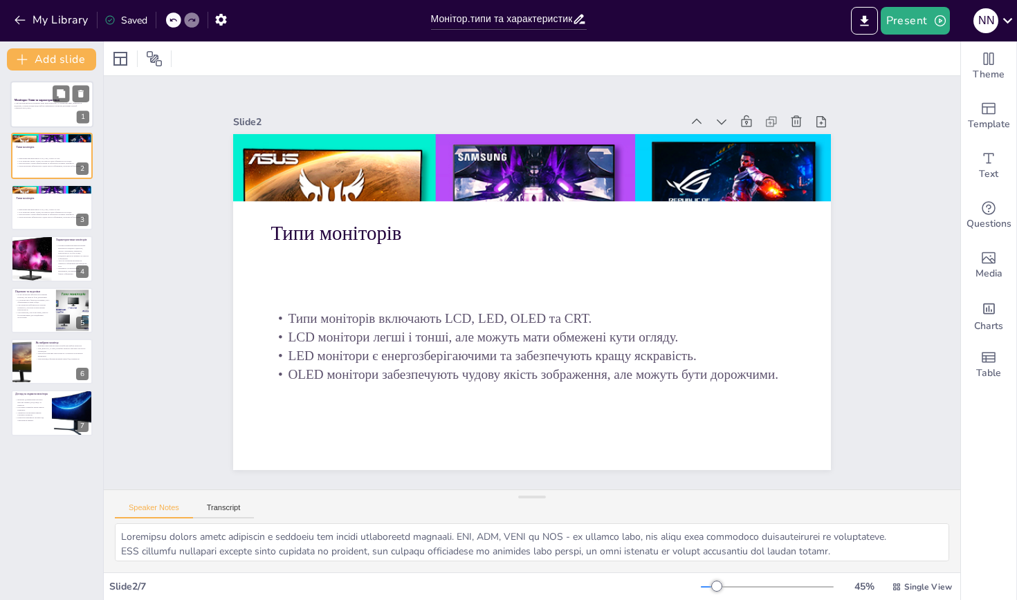
click at [29, 108] on p "Generated with [URL]" at bounding box center [52, 108] width 75 height 3
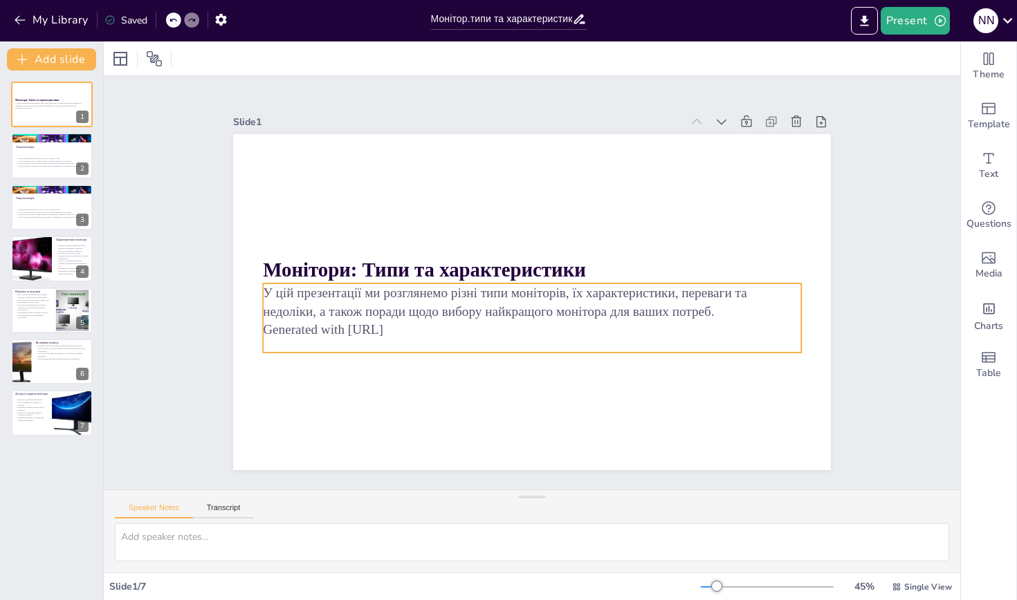
click at [439, 336] on p "Generated with [URL]" at bounding box center [532, 330] width 538 height 19
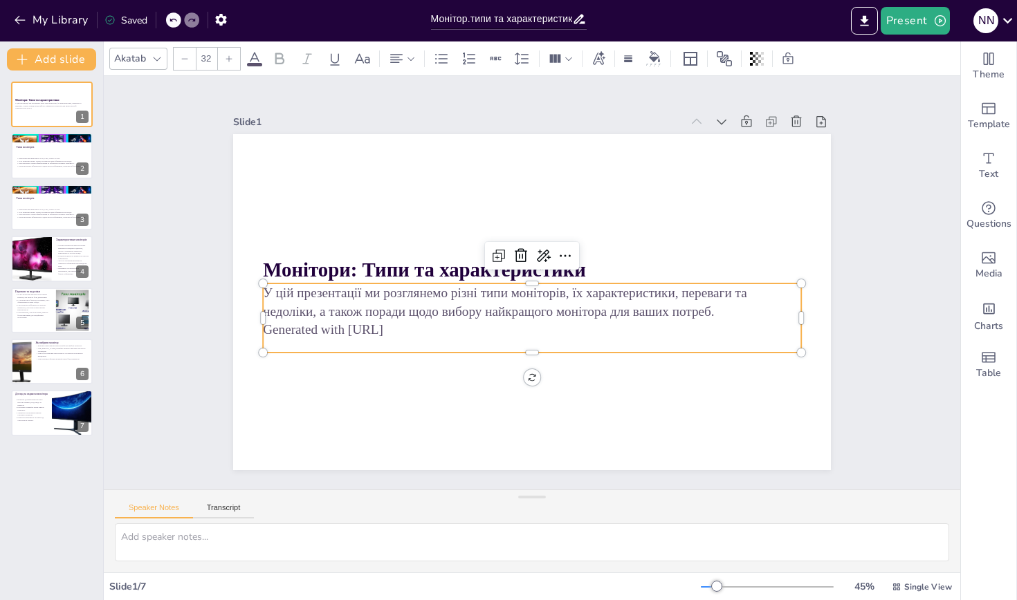
click at [431, 333] on p "Generated with [URL]" at bounding box center [527, 330] width 537 height 75
click at [555, 257] on div at bounding box center [567, 260] width 24 height 24
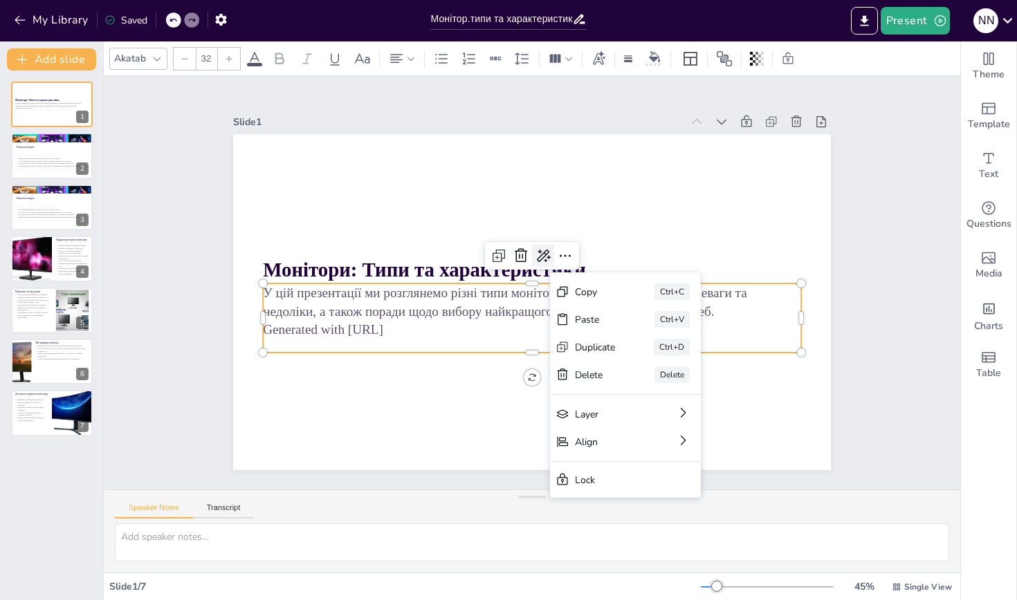
click at [537, 257] on icon at bounding box center [546, 257] width 18 height 18
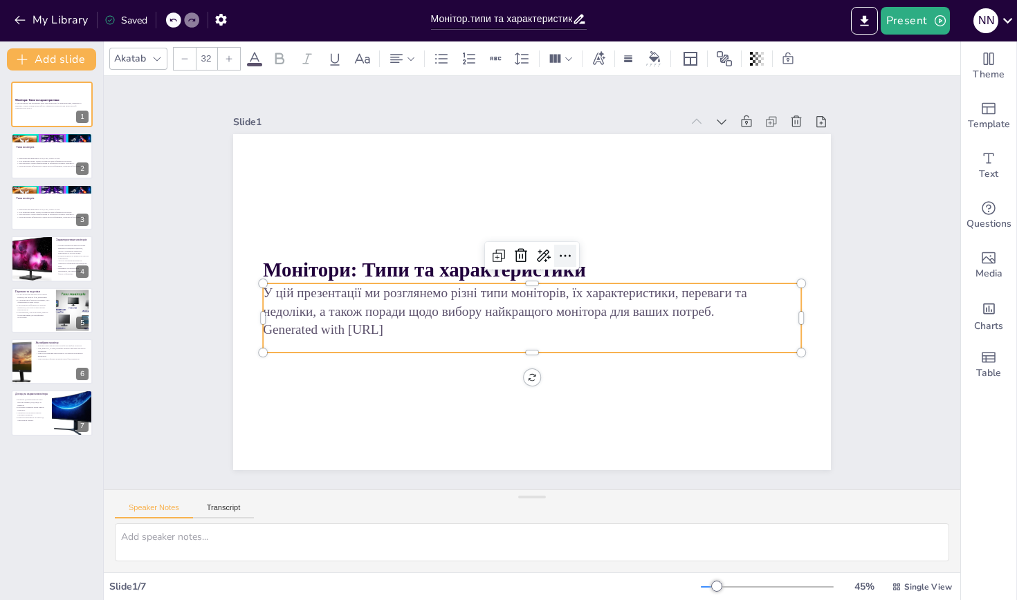
click at [570, 256] on icon at bounding box center [565, 256] width 11 height 2
click at [445, 321] on p "Generated with [URL]" at bounding box center [532, 330] width 538 height 19
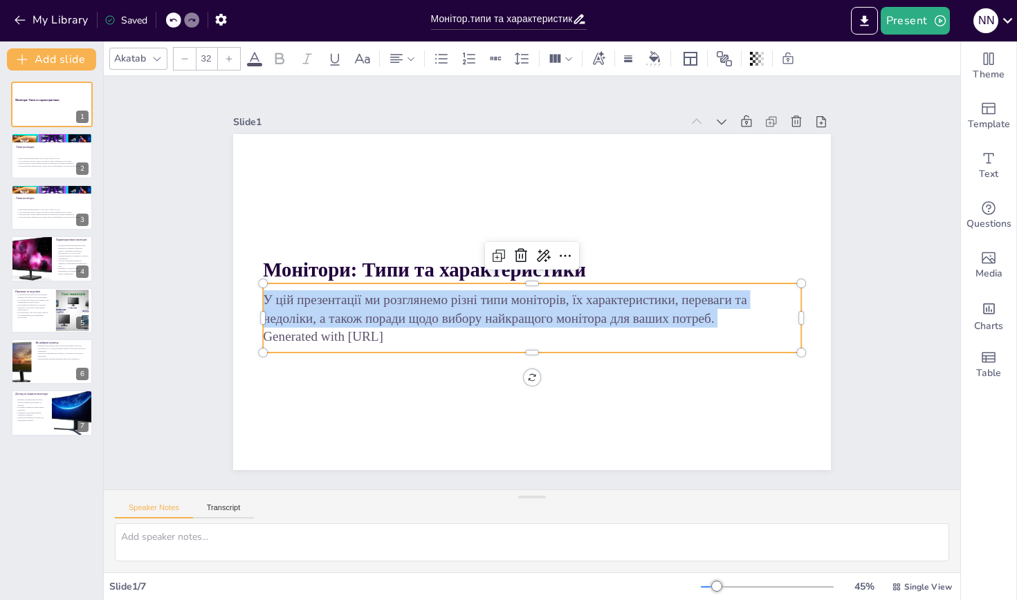
click at [445, 321] on p "У цій презентації ми розглянемо різні типи моніторів, їх характеристики, перева…" at bounding box center [532, 309] width 538 height 37
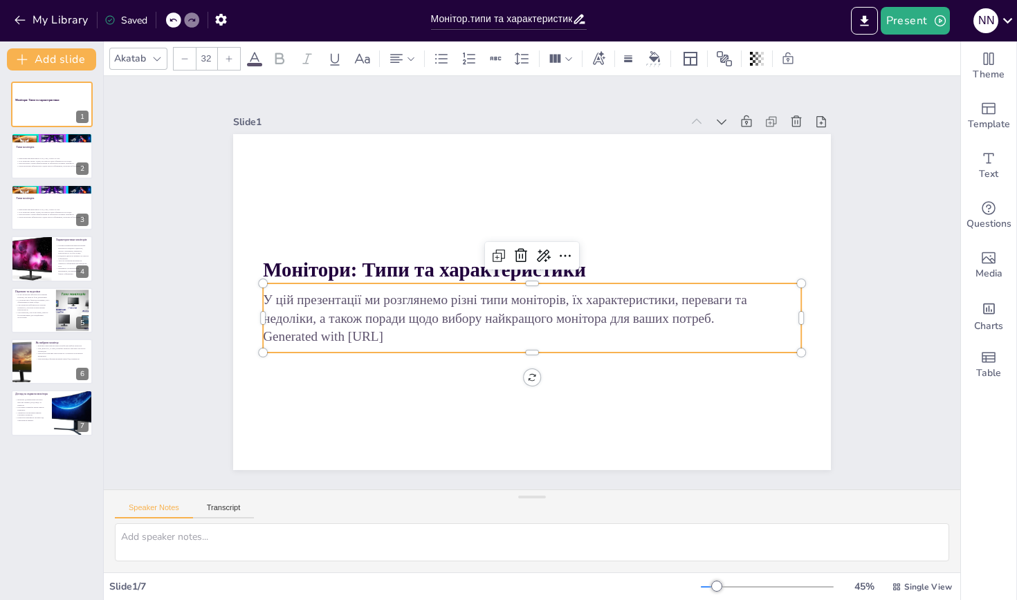
click at [434, 333] on p "Generated with [URL]" at bounding box center [526, 337] width 537 height 75
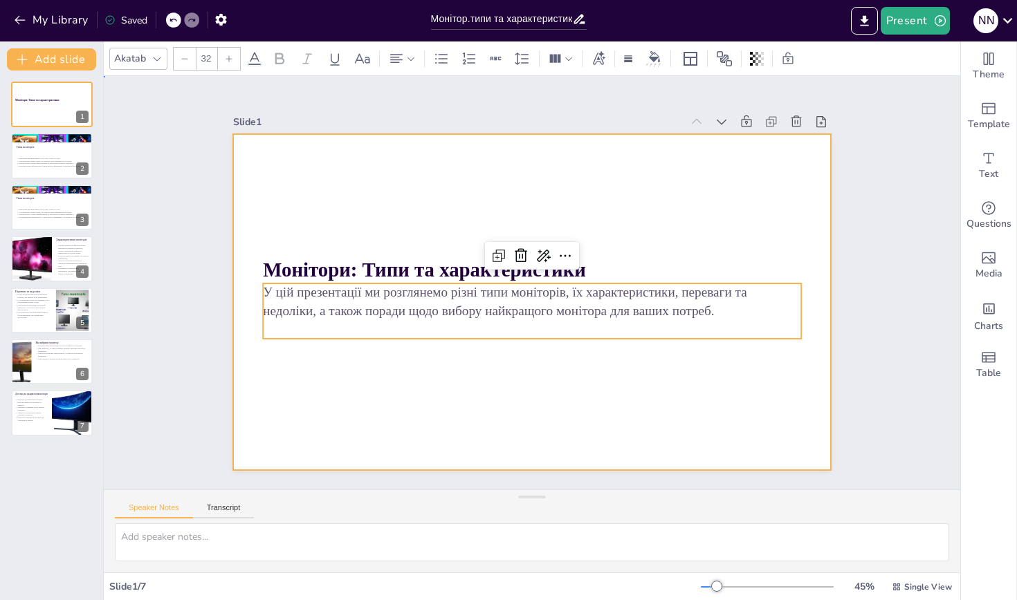
click at [441, 168] on div at bounding box center [532, 302] width 598 height 336
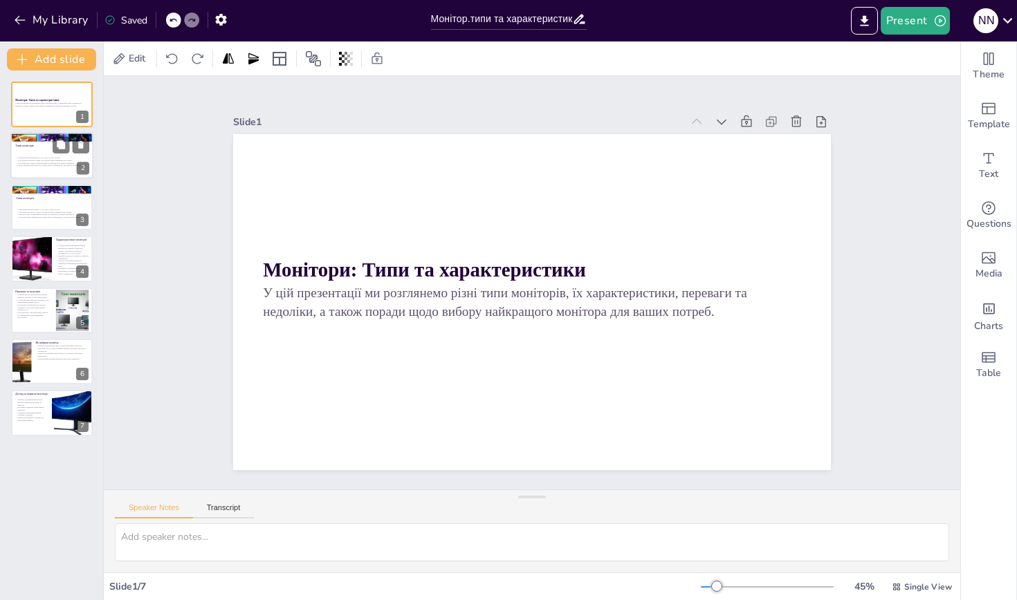
click at [46, 155] on div at bounding box center [51, 156] width 83 height 47
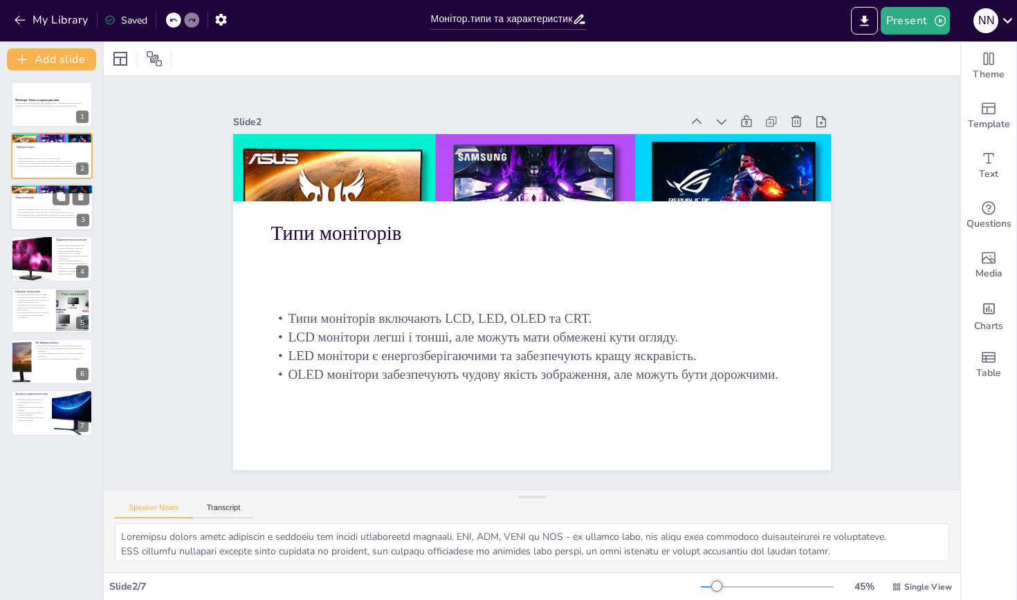
click at [28, 190] on div at bounding box center [51, 189] width 83 height 62
click at [30, 199] on p "Типи моніторів" at bounding box center [52, 198] width 75 height 4
click at [45, 246] on div at bounding box center [31, 258] width 50 height 47
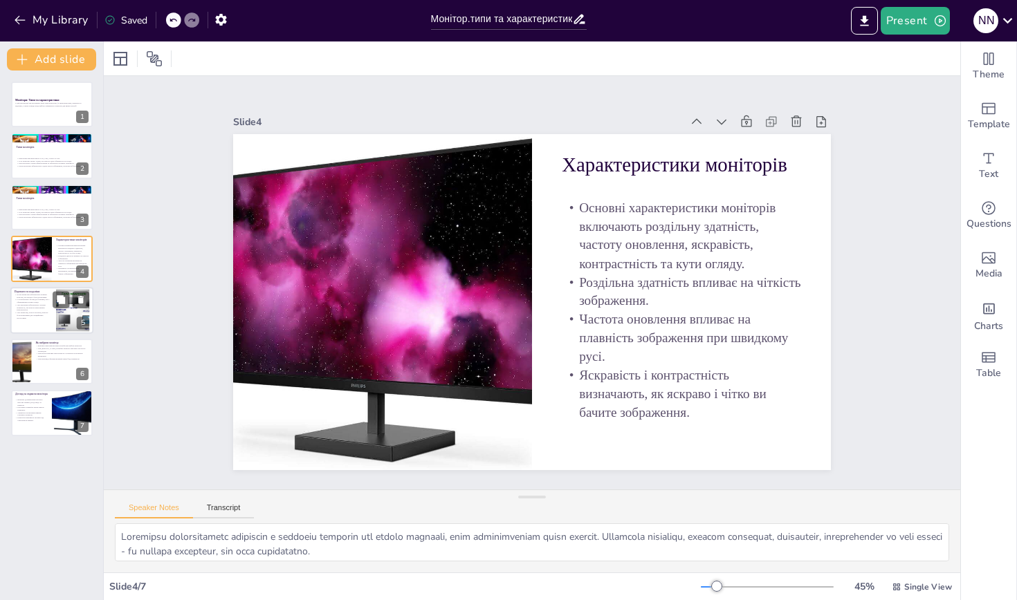
click at [33, 306] on p "LED монітори забезпечують хорошу яскравість, але можуть мати меншу контрастніст…" at bounding box center [33, 308] width 37 height 8
type textarea "LORE ipsumdolor sitametc adipisci elitse doeiusmodt, inc utlabore etdol magnaal…"
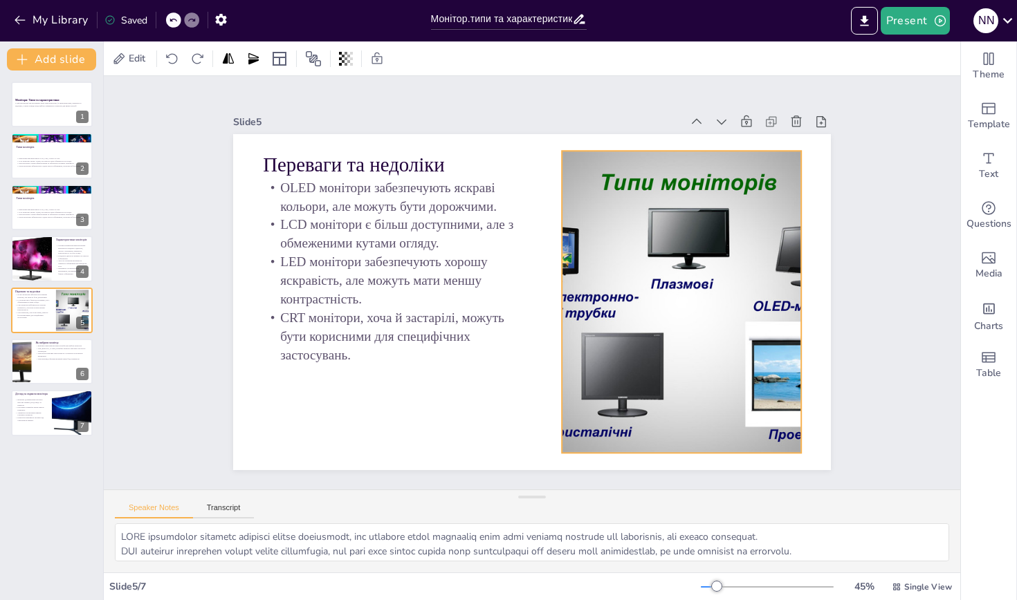
click at [601, 323] on div at bounding box center [680, 302] width 403 height 302
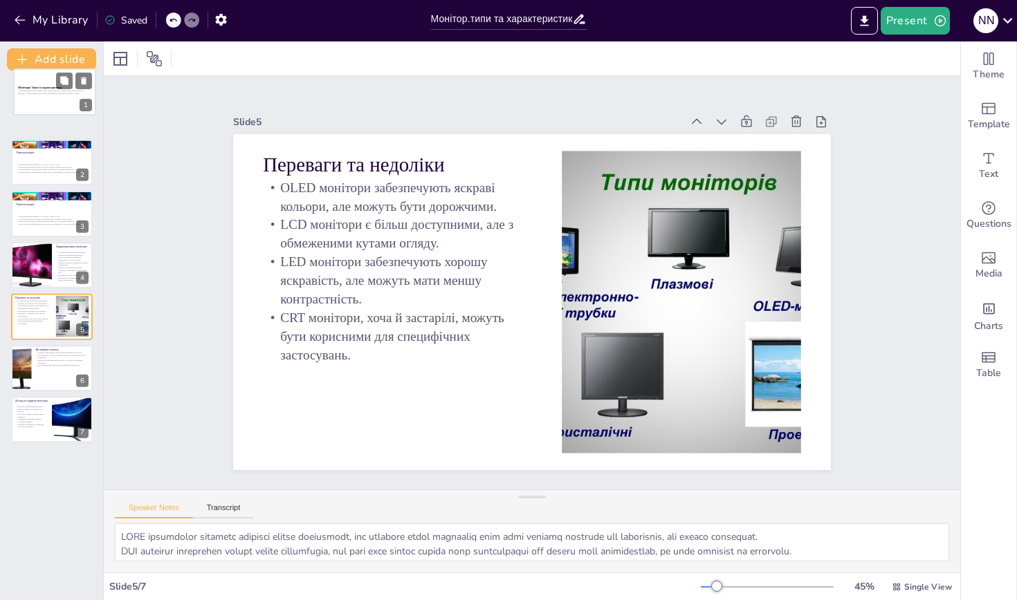
click at [40, 69] on div "Монітори: Типи та характеристики У цій презентації ми розглянемо різні типи мон…" at bounding box center [55, 69] width 82 height 0
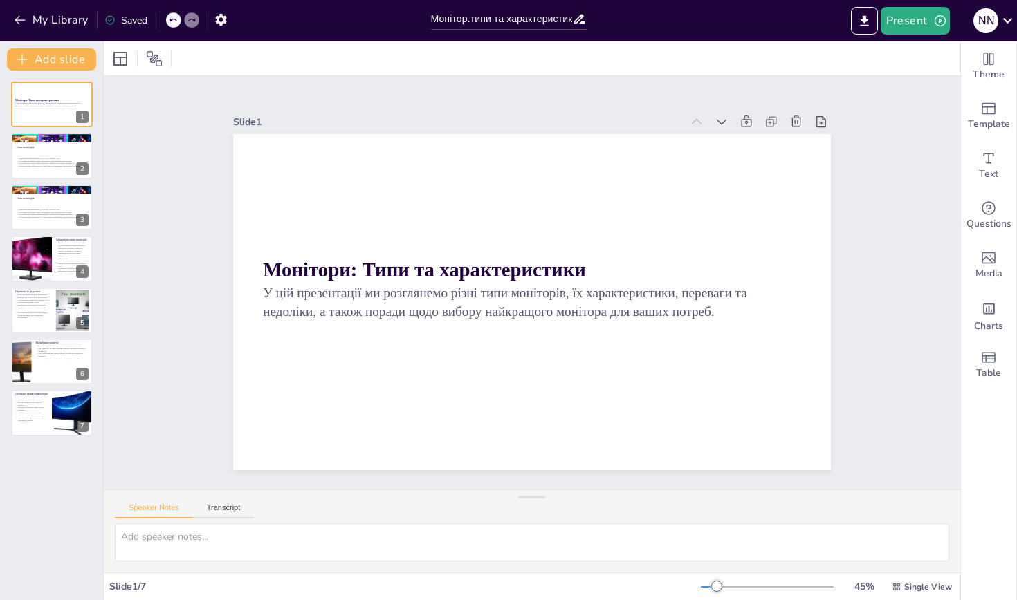
click at [115, 17] on icon at bounding box center [109, 20] width 11 height 11
click at [879, 9] on div at bounding box center [864, 21] width 33 height 28
click at [866, 23] on icon "Export to PowerPoint" at bounding box center [864, 20] width 8 height 10
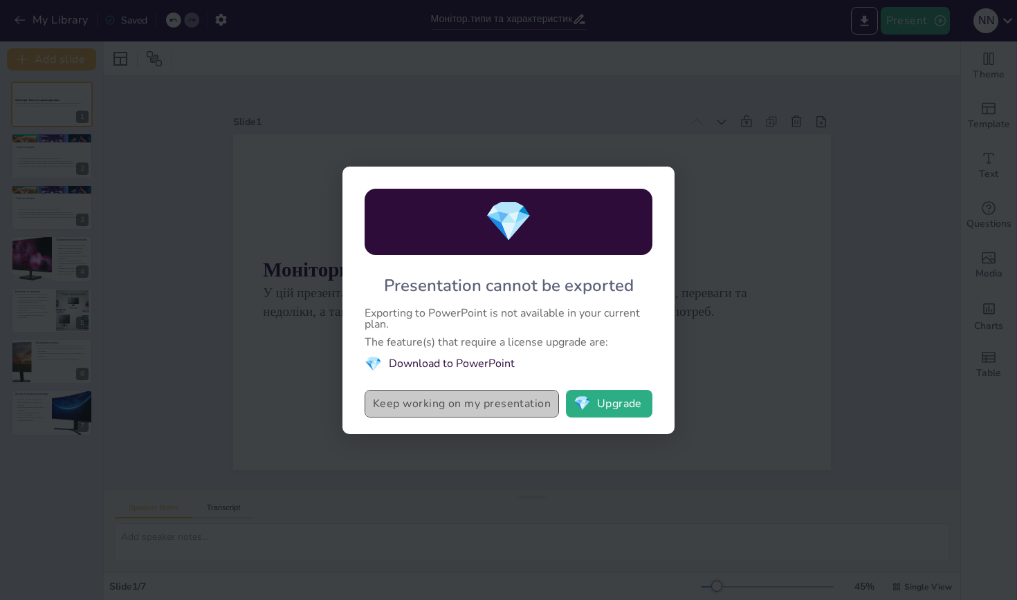
click at [523, 408] on button "Keep working on my presentation" at bounding box center [462, 404] width 194 height 28
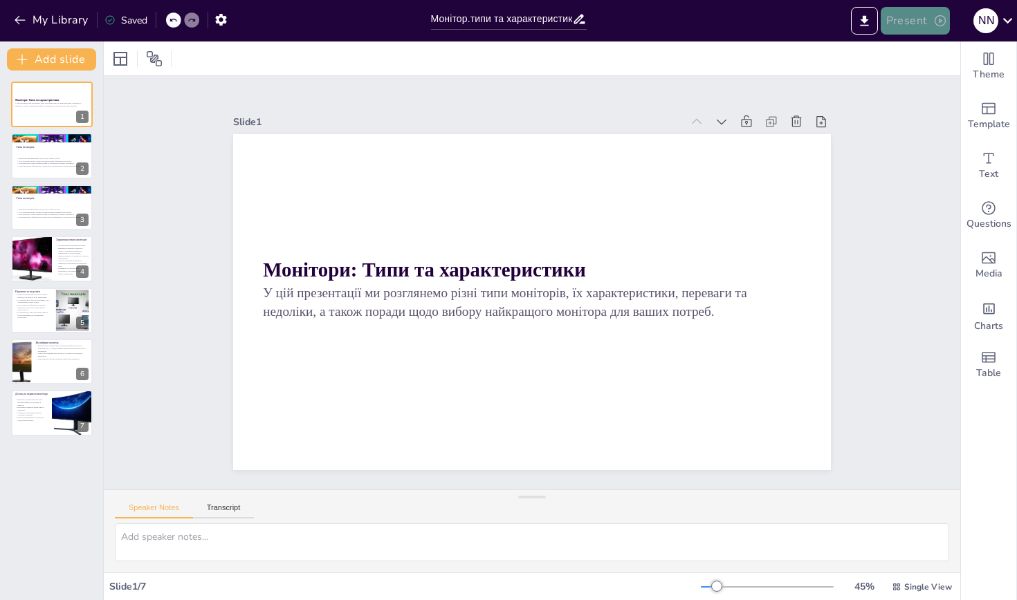
click at [927, 21] on button "Present" at bounding box center [915, 21] width 69 height 28
click at [933, 51] on li "Preview presentation" at bounding box center [937, 51] width 110 height 22
